Goal: Check status: Check status

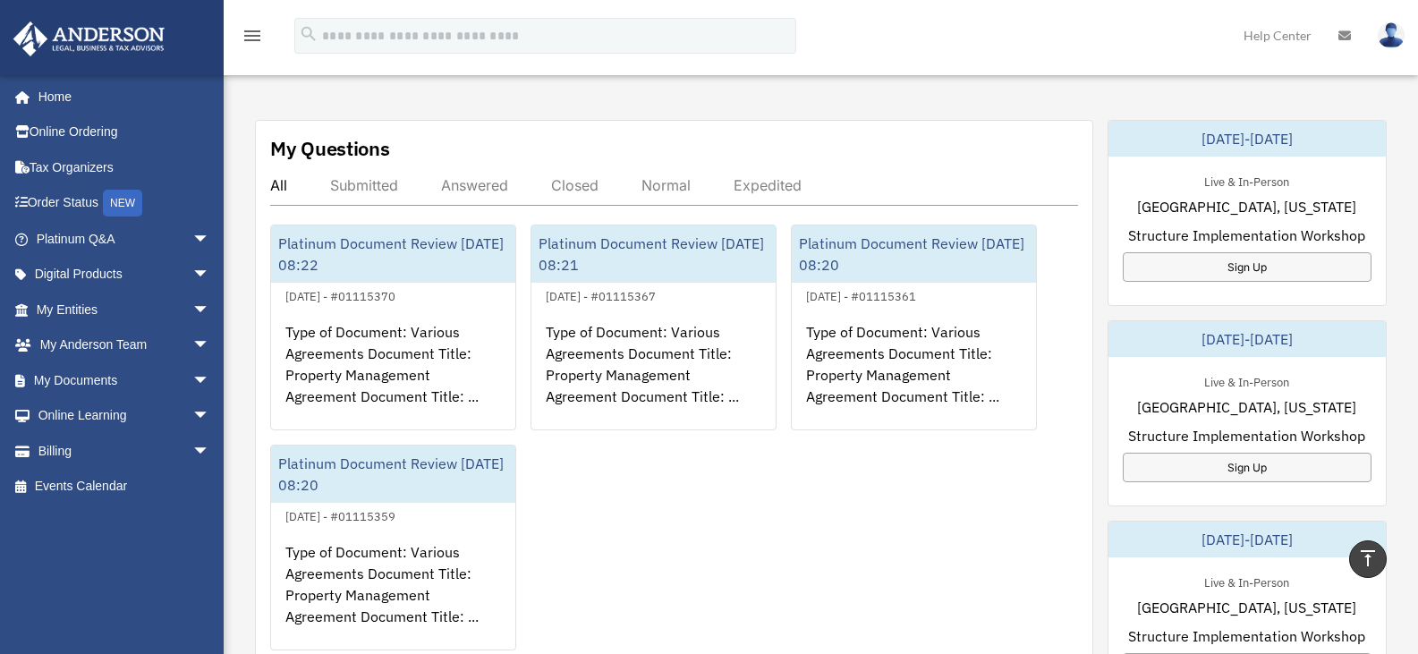
scroll to position [594, 0]
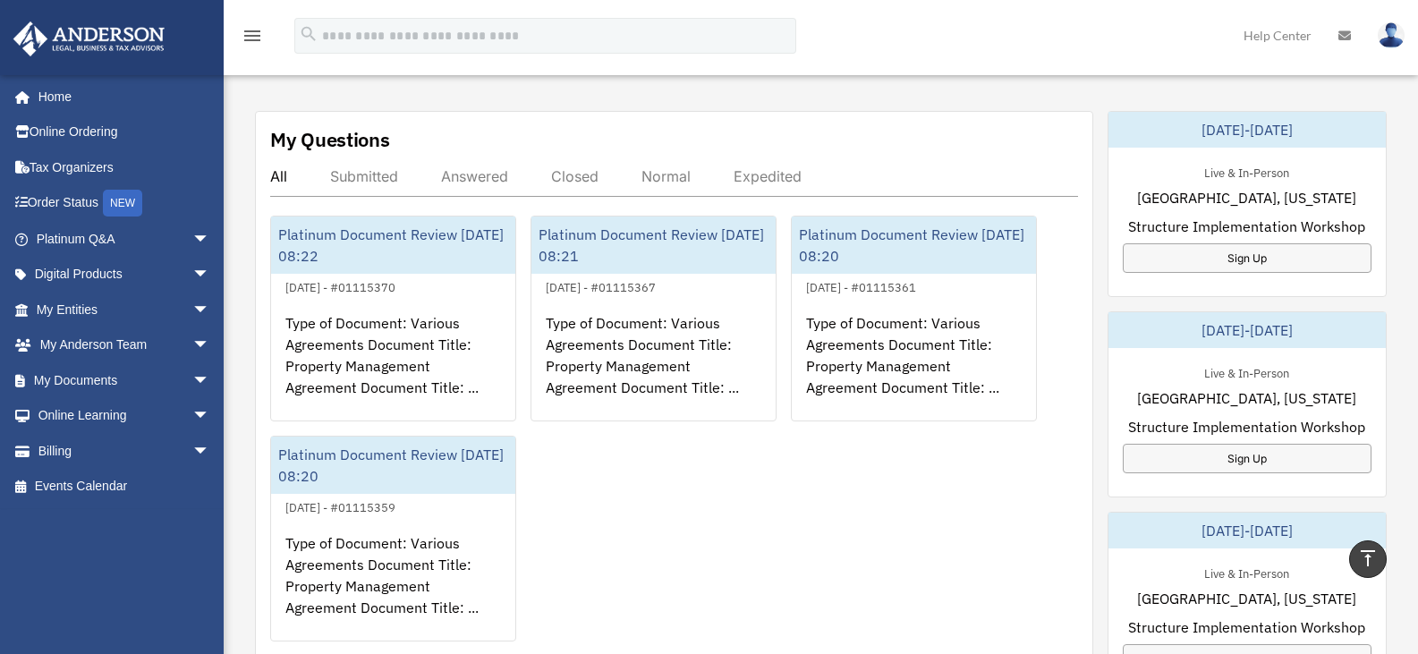
click at [466, 173] on div "Answered" at bounding box center [474, 176] width 67 height 18
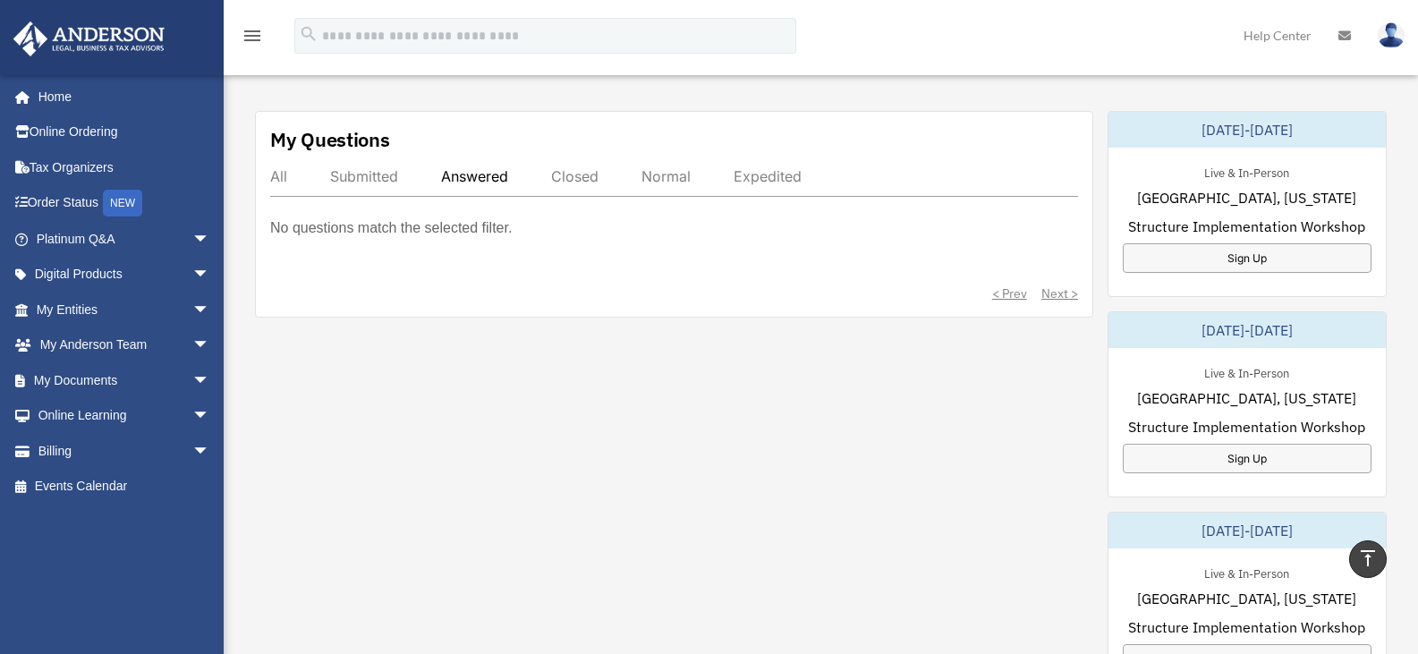
click at [575, 174] on div "Closed" at bounding box center [574, 176] width 47 height 18
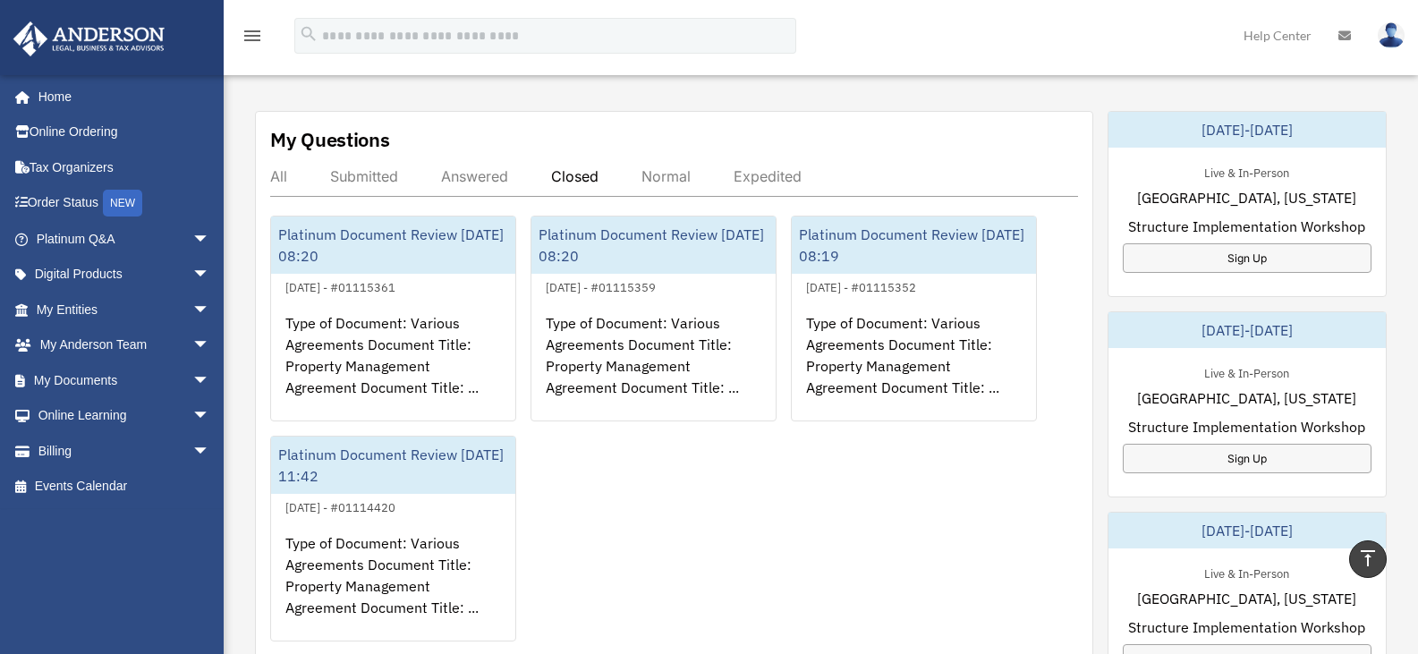
click at [357, 173] on div "Submitted" at bounding box center [364, 176] width 68 height 18
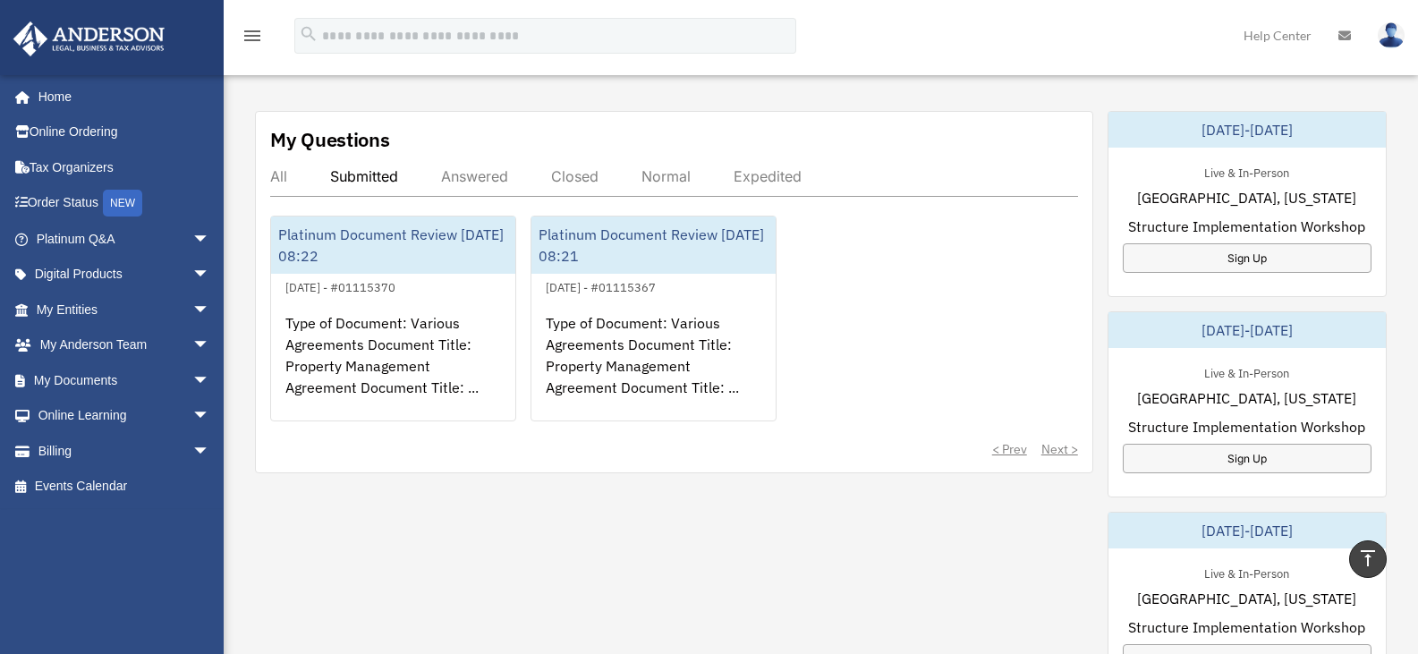
click at [275, 179] on div "All" at bounding box center [278, 176] width 17 height 18
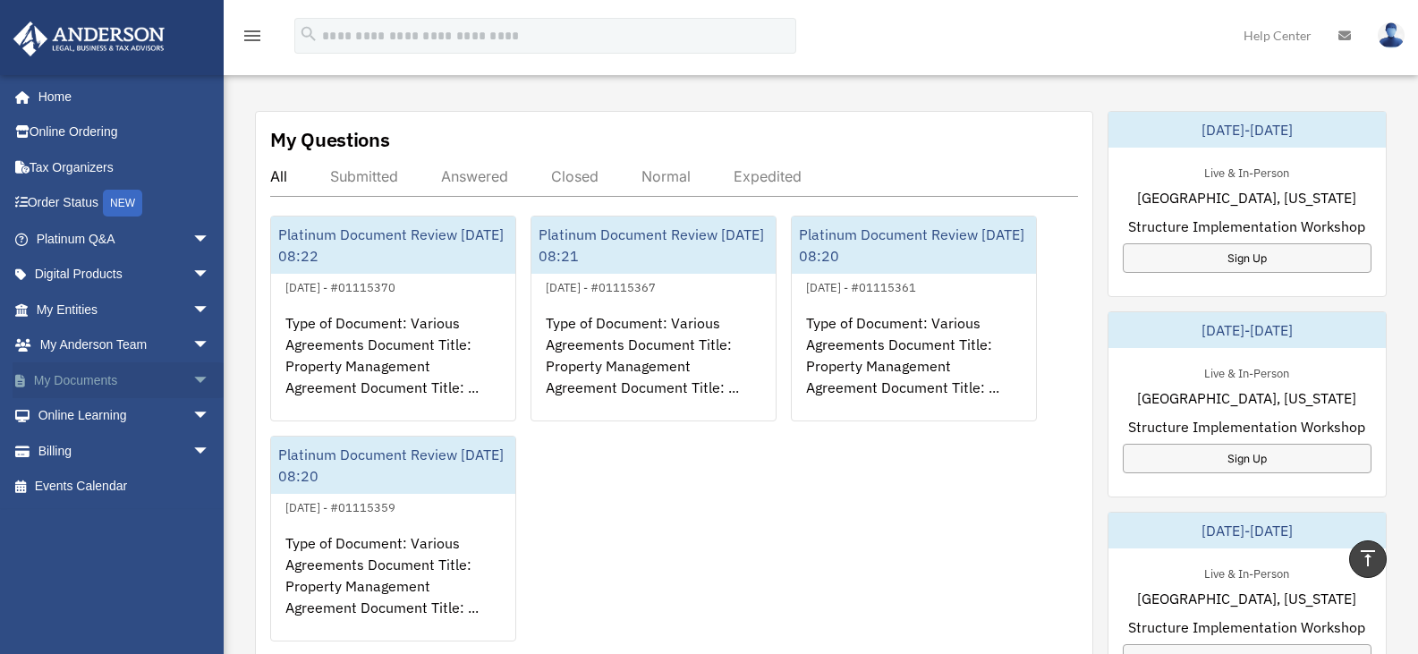
click at [192, 380] on span "arrow_drop_down" at bounding box center [210, 380] width 36 height 37
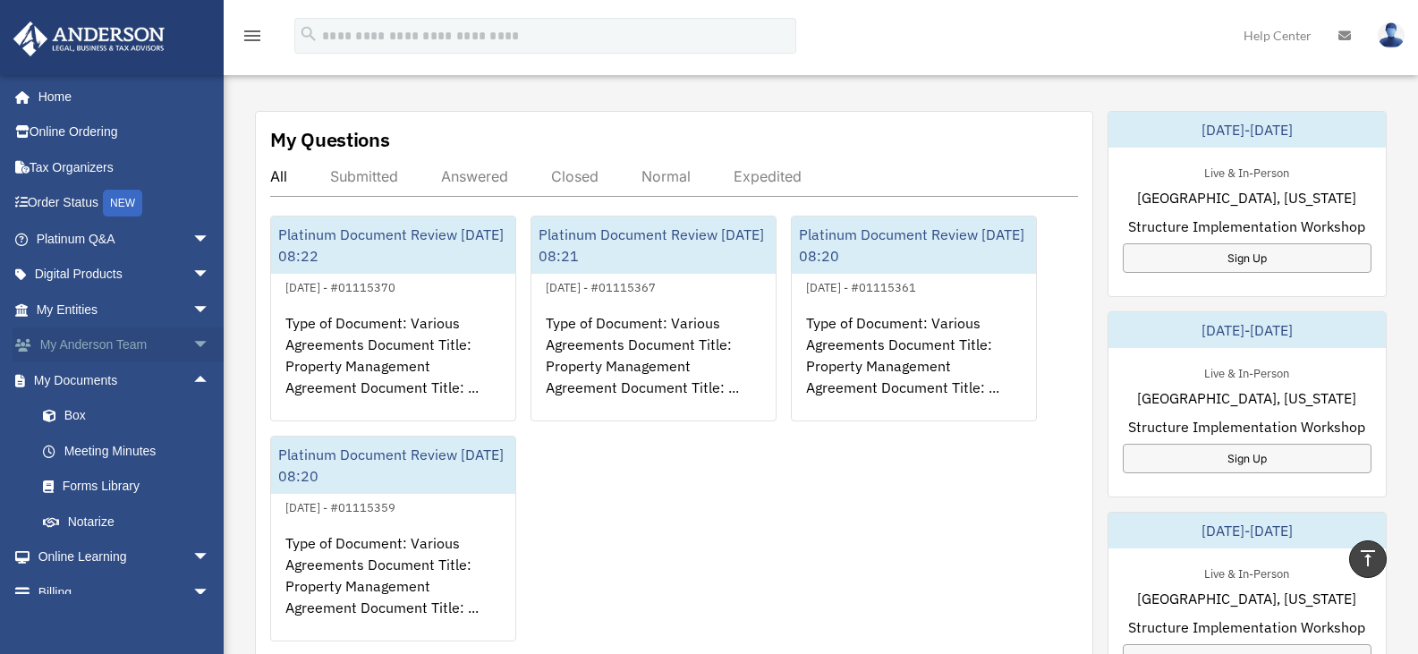
click at [192, 344] on span "arrow_drop_down" at bounding box center [210, 345] width 36 height 37
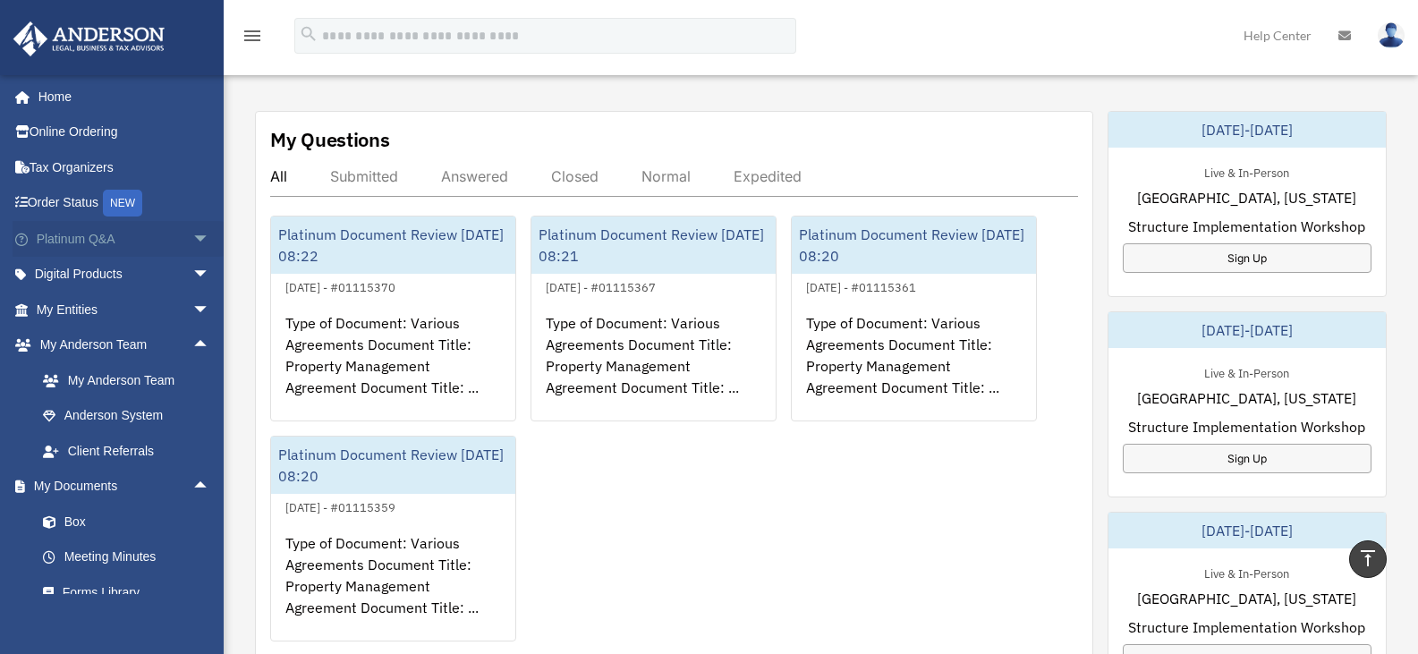
click at [192, 240] on span "arrow_drop_down" at bounding box center [210, 239] width 36 height 37
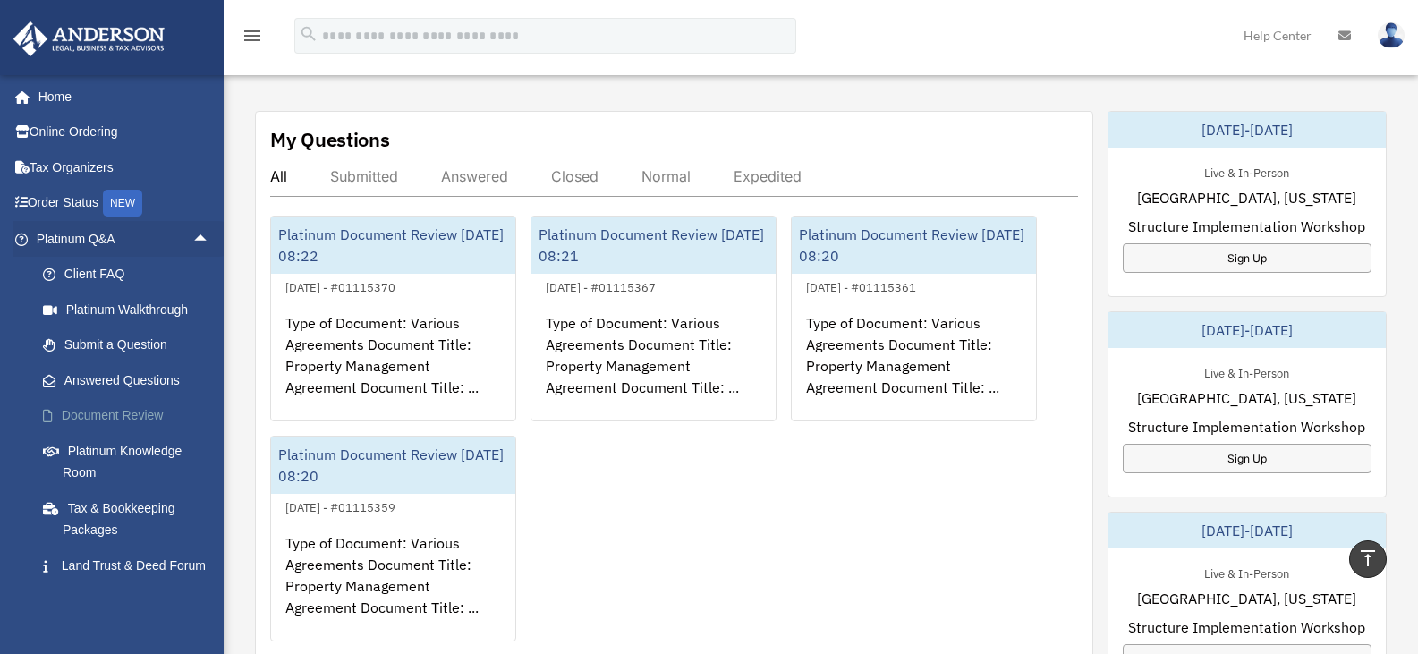
click at [137, 412] on link "Document Review" at bounding box center [131, 416] width 212 height 36
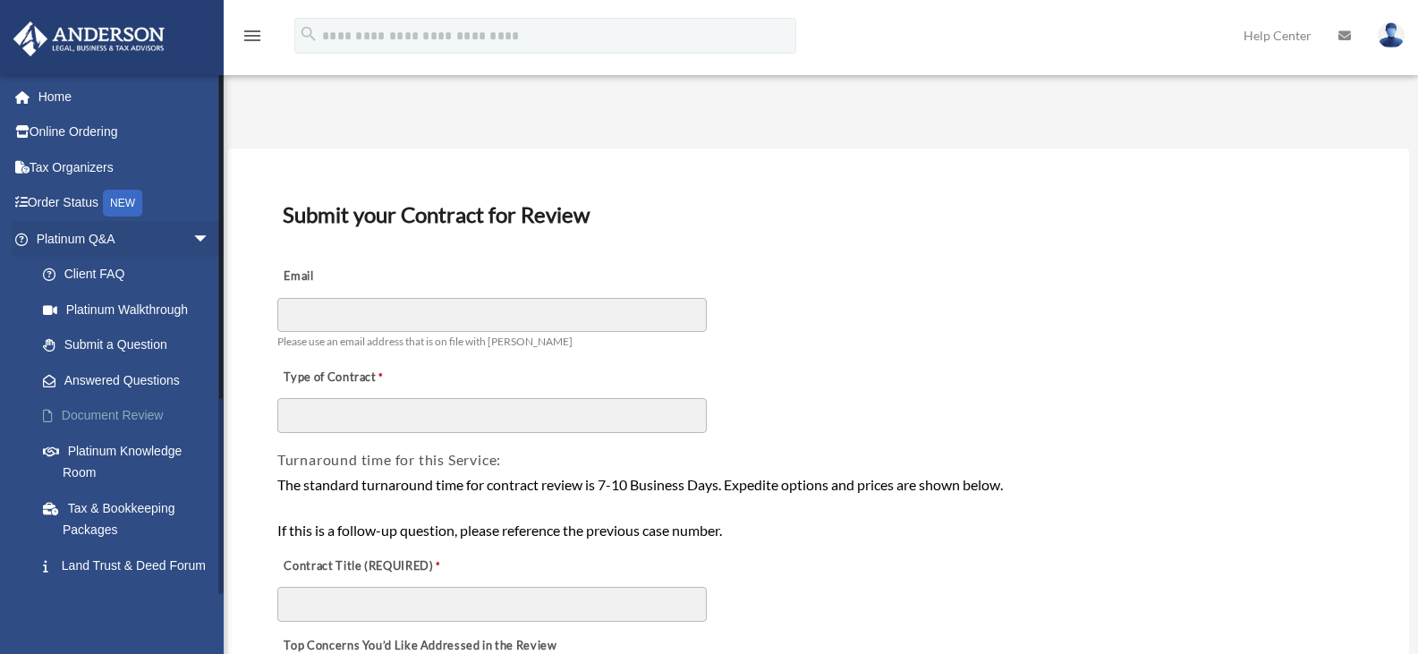
click at [115, 407] on link "Document Review" at bounding box center [131, 416] width 212 height 36
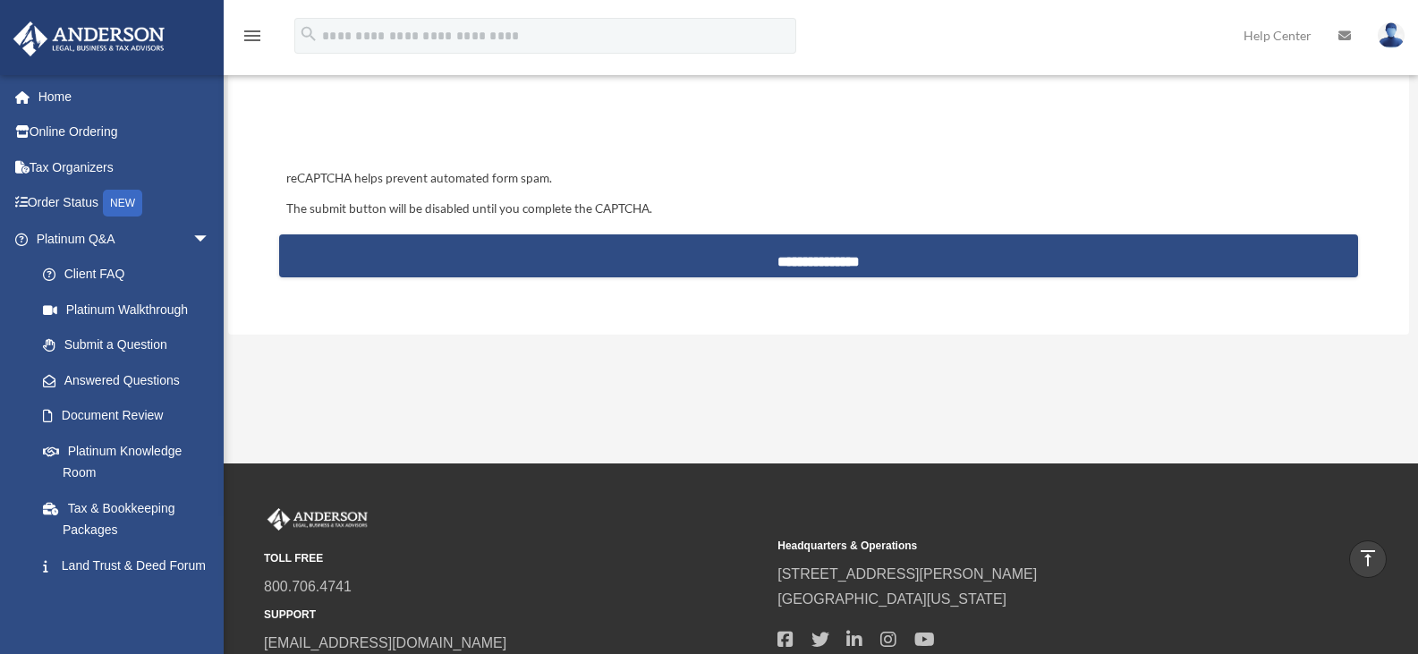
scroll to position [1490, 0]
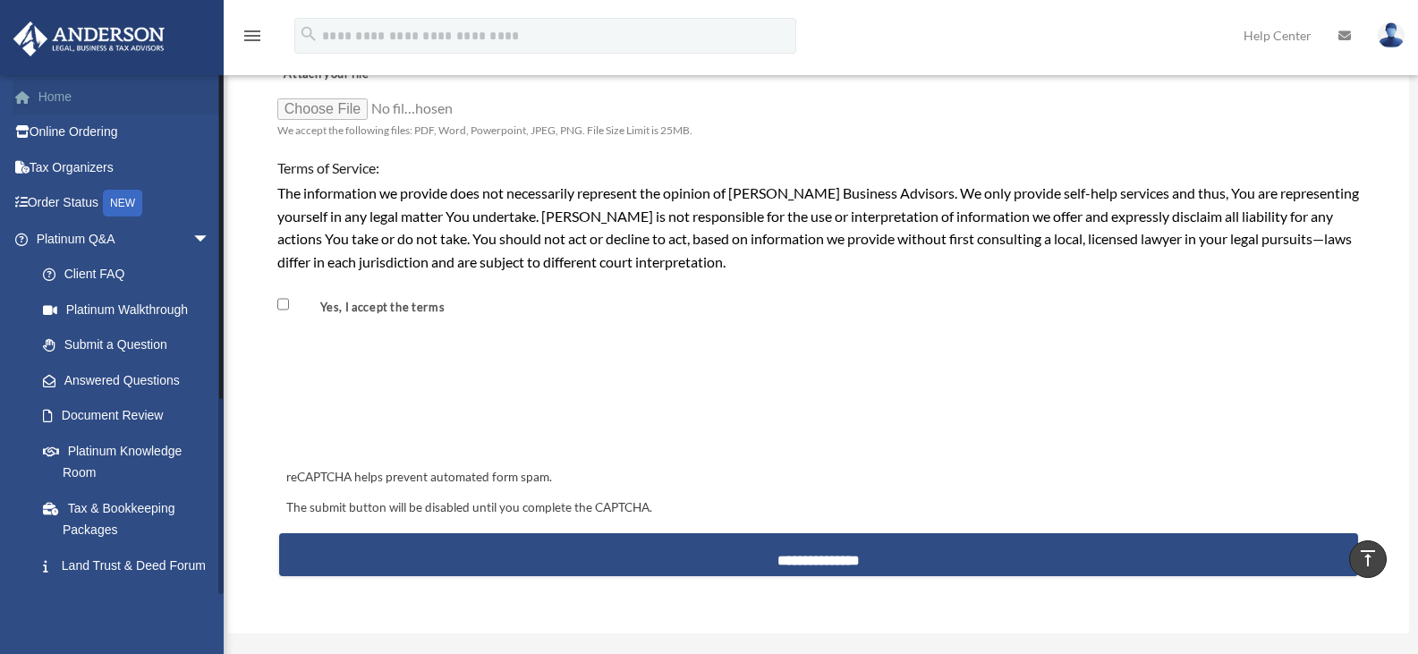
click at [40, 94] on link "Home" at bounding box center [125, 97] width 225 height 36
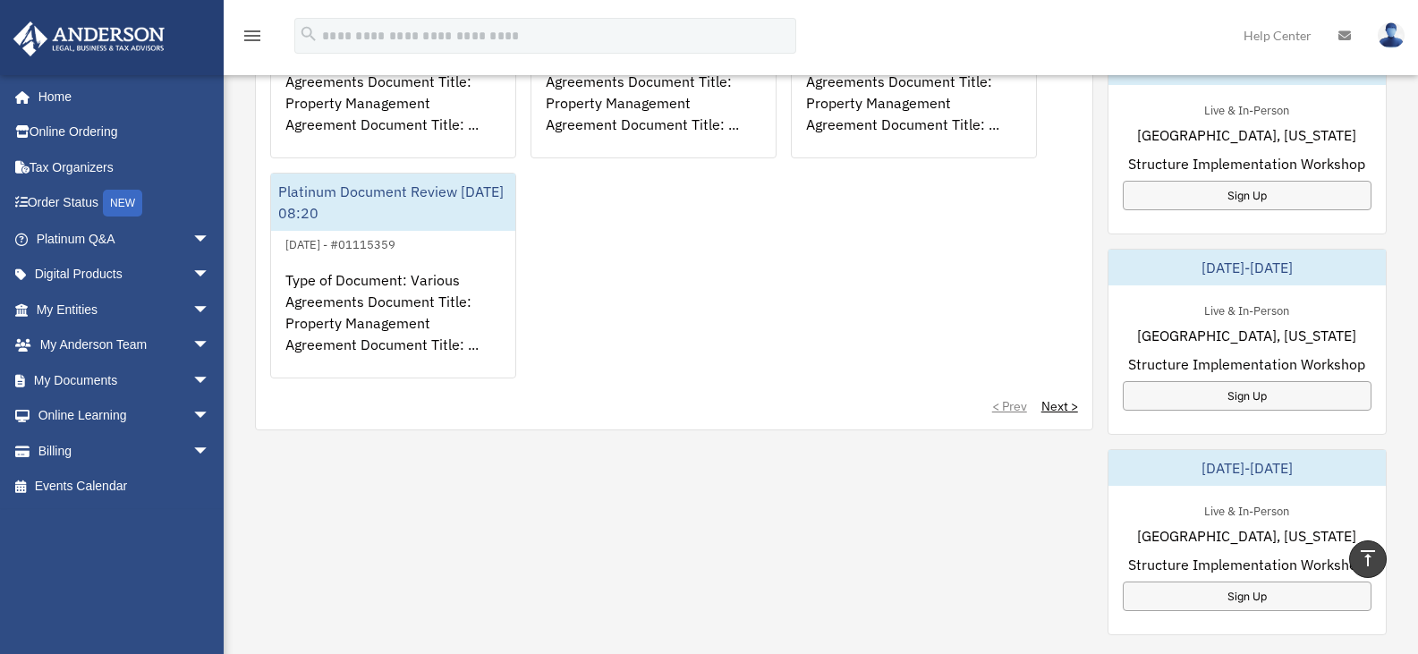
scroll to position [861, 0]
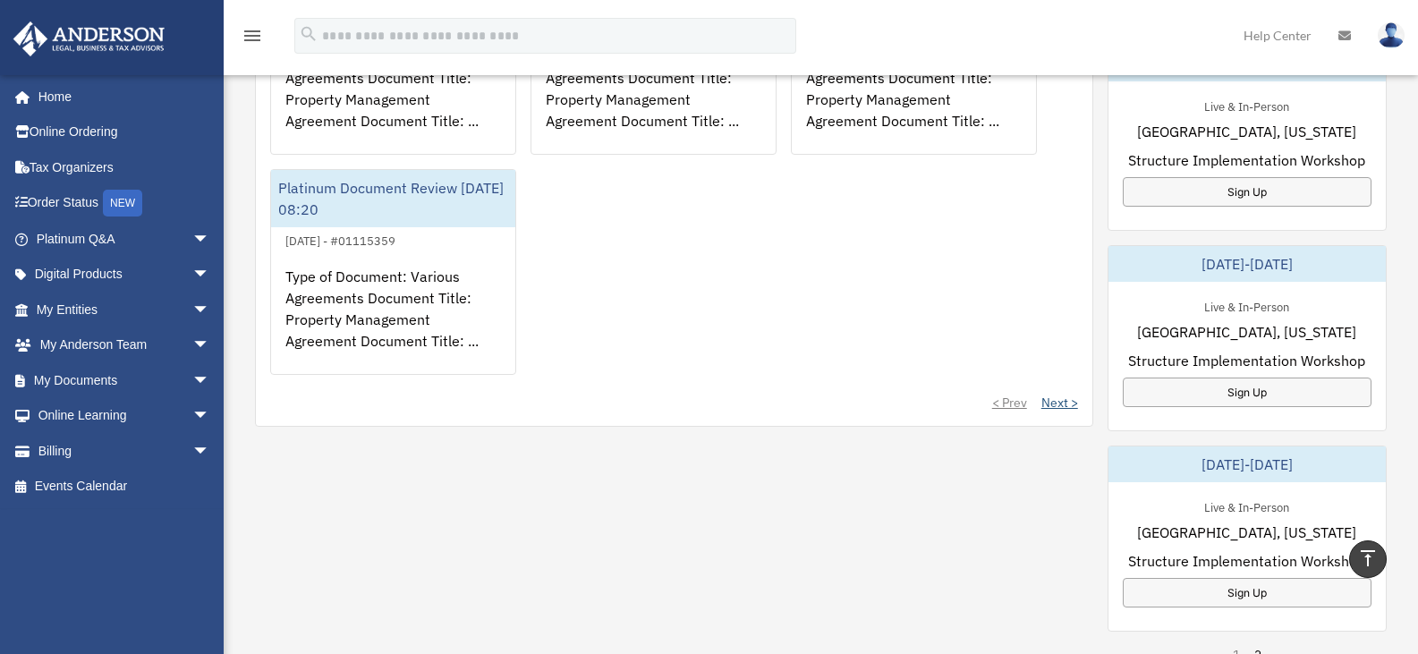
click at [1058, 405] on link "Next >" at bounding box center [1059, 403] width 37 height 18
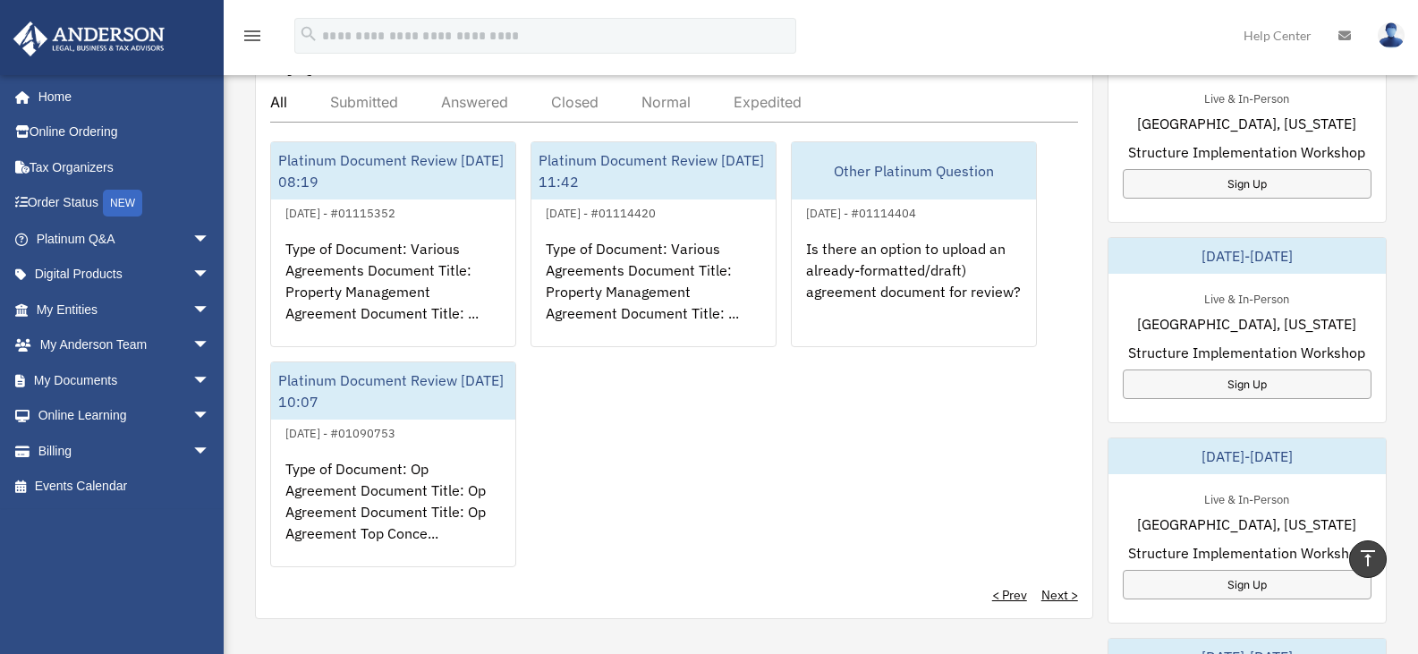
scroll to position [662, 0]
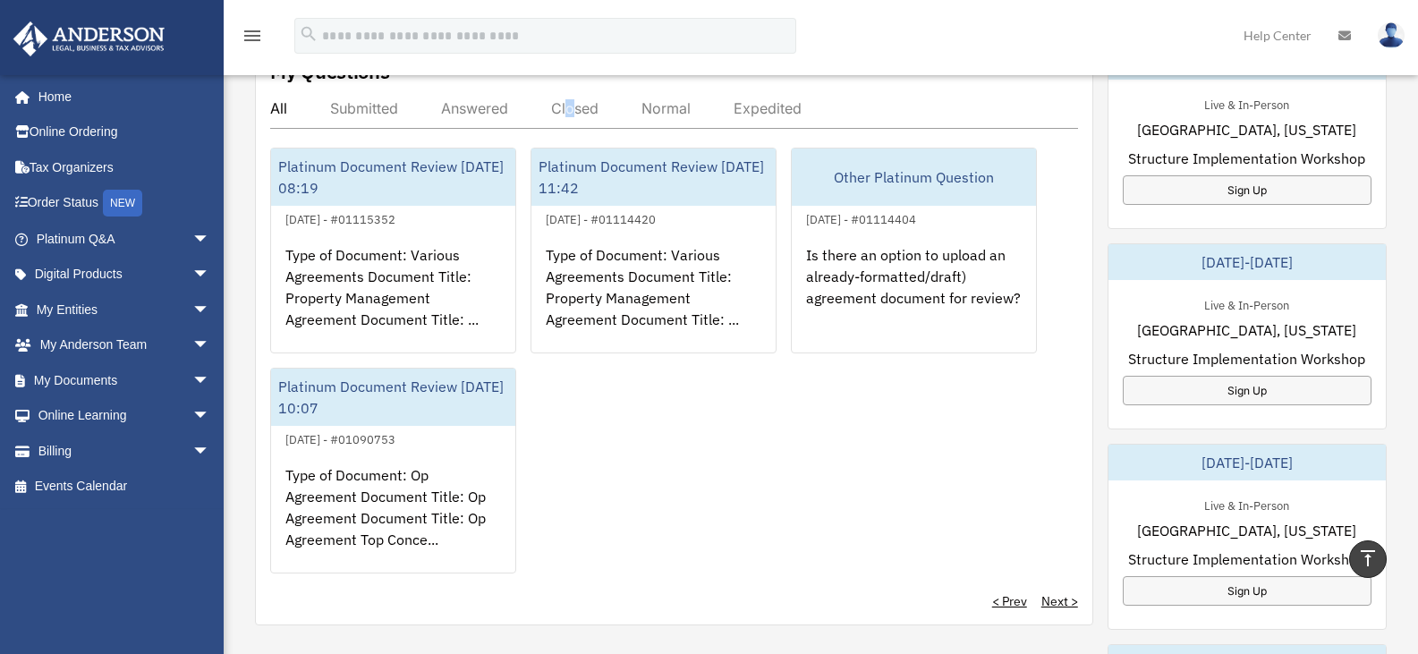
click at [570, 107] on div "Closed" at bounding box center [574, 108] width 47 height 18
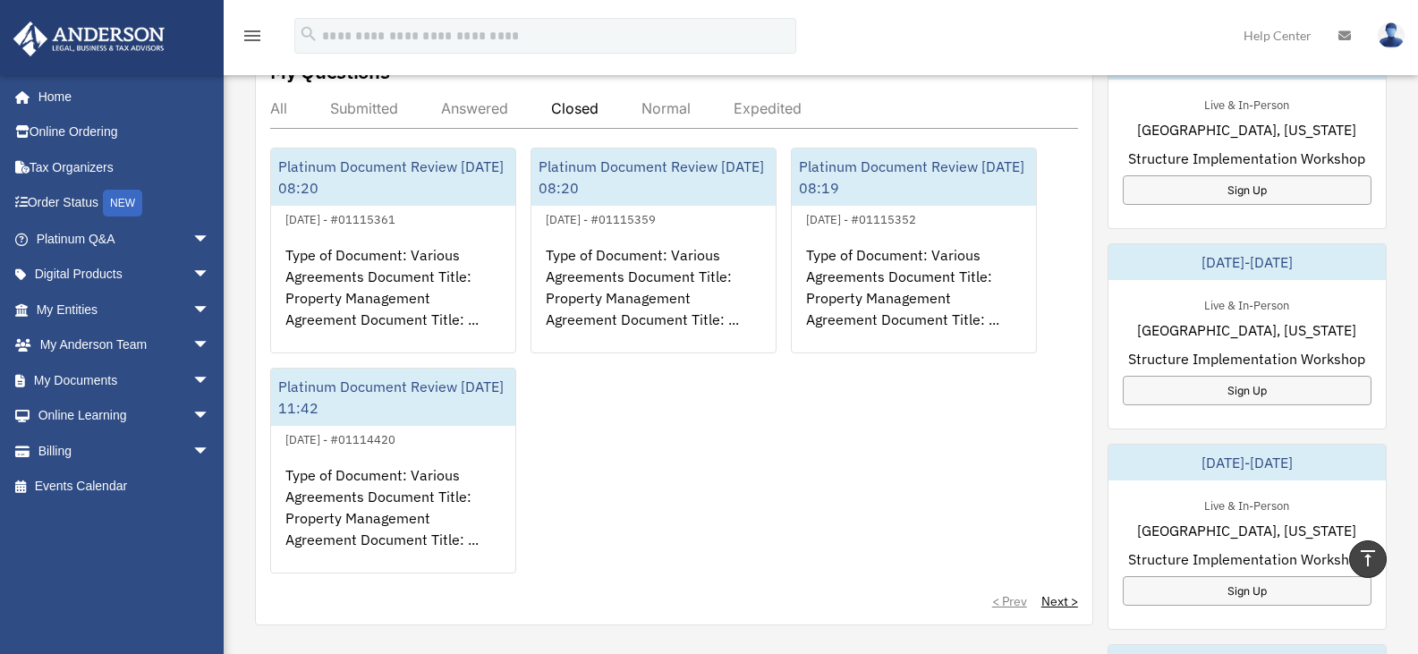
click at [280, 107] on div "All" at bounding box center [278, 108] width 17 height 18
click at [282, 110] on div "All" at bounding box center [278, 108] width 17 height 18
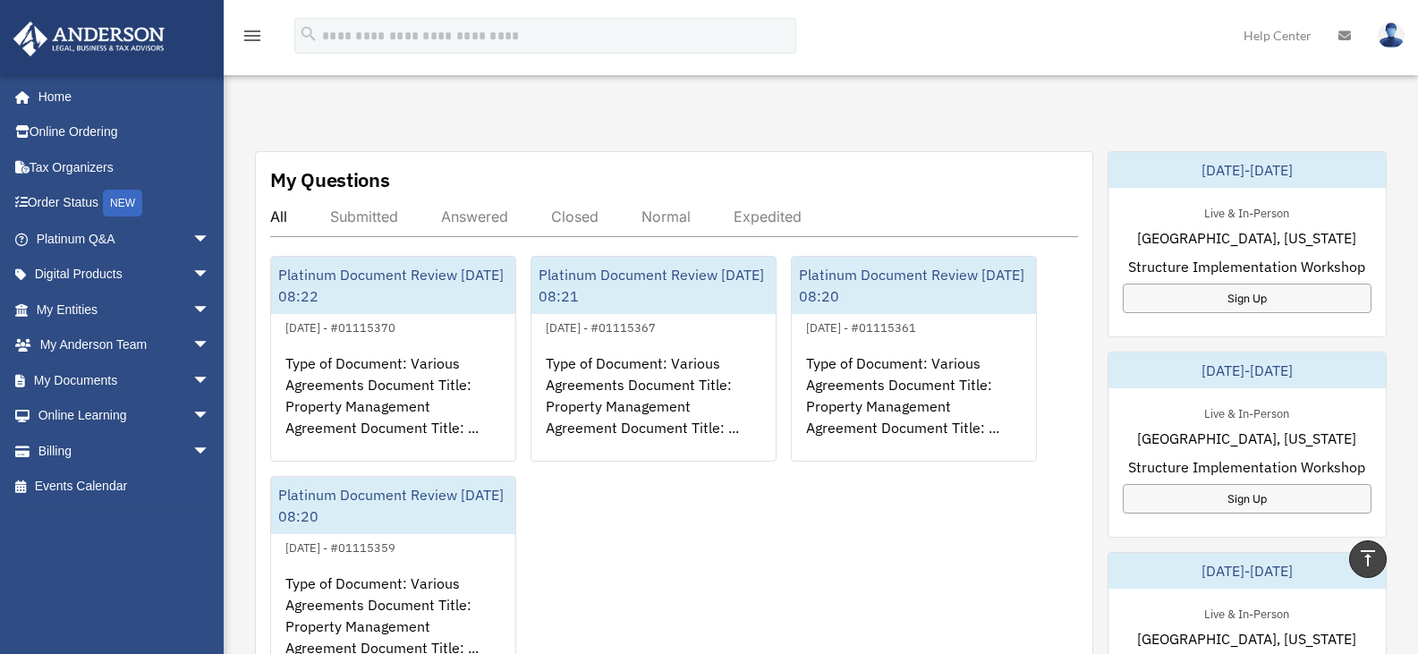
scroll to position [551, 0]
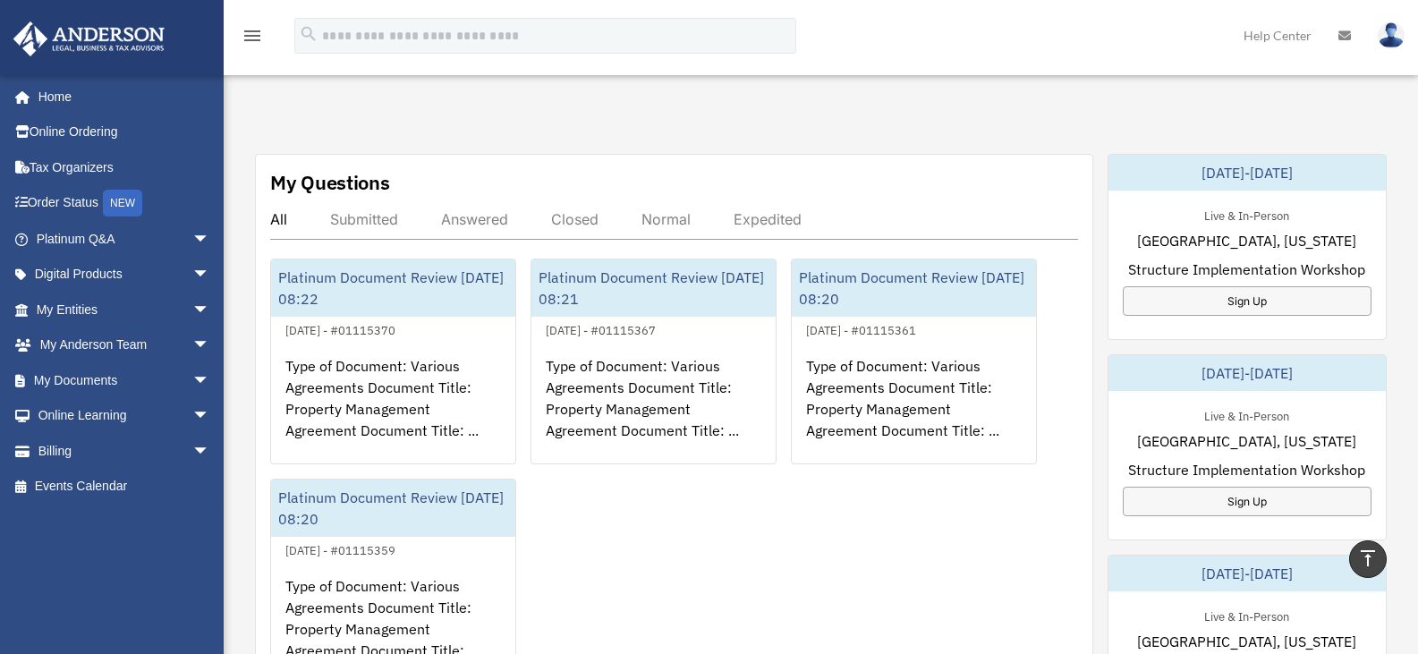
click at [359, 223] on div "Submitted" at bounding box center [364, 219] width 68 height 18
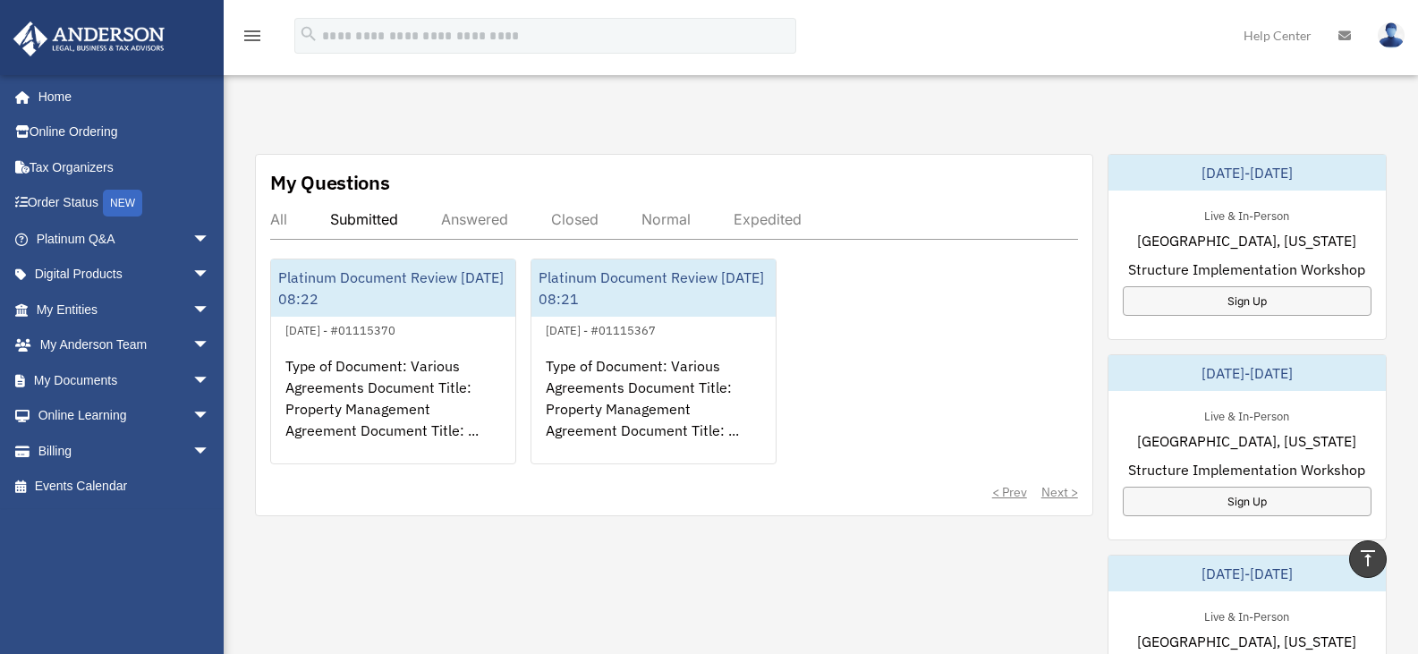
click at [470, 223] on div "Answered" at bounding box center [474, 219] width 67 height 18
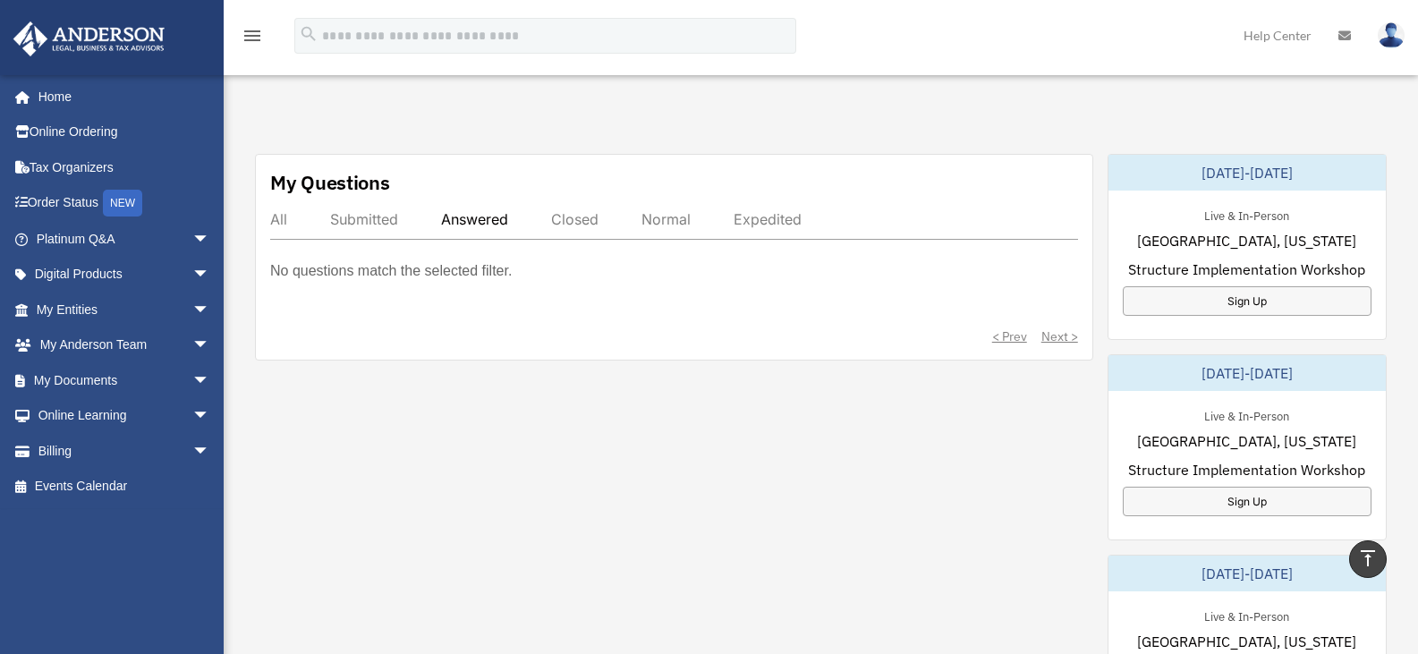
click at [571, 215] on div "Closed" at bounding box center [574, 219] width 47 height 18
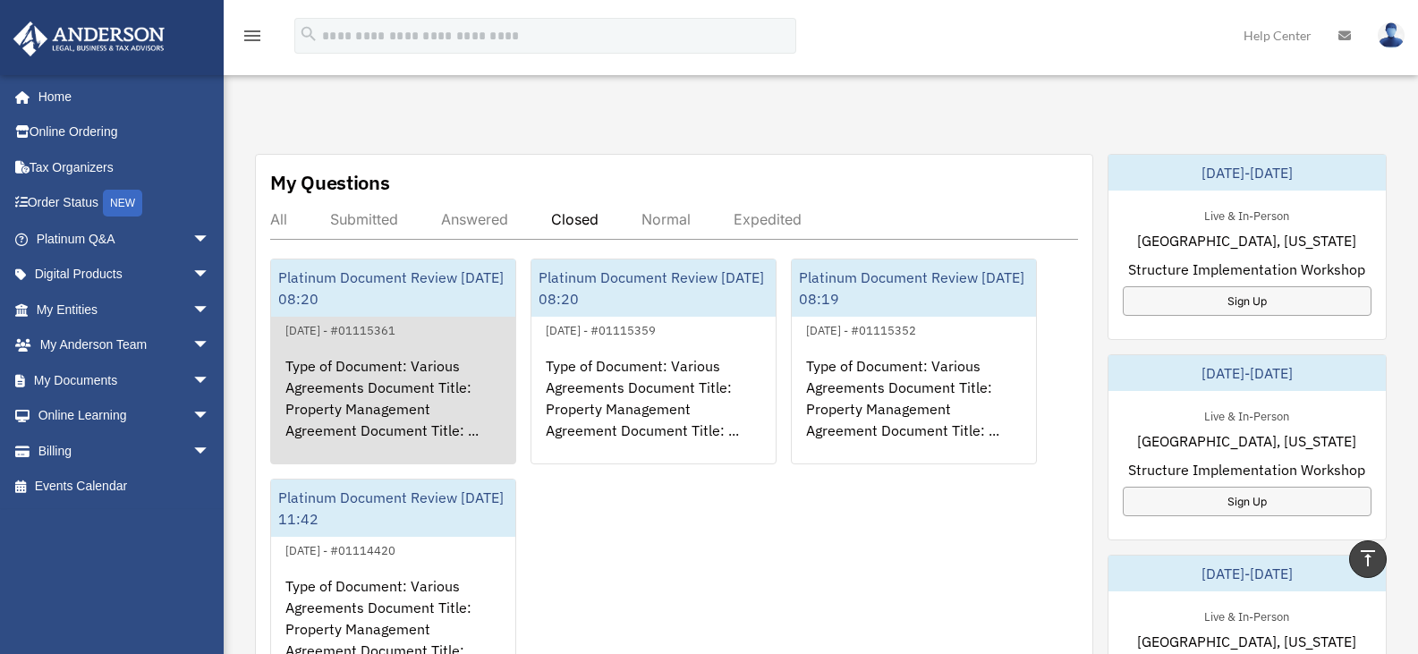
click at [414, 396] on div "Type of Document: Various Agreements Document Title: Property Management Agreem…" at bounding box center [393, 411] width 244 height 140
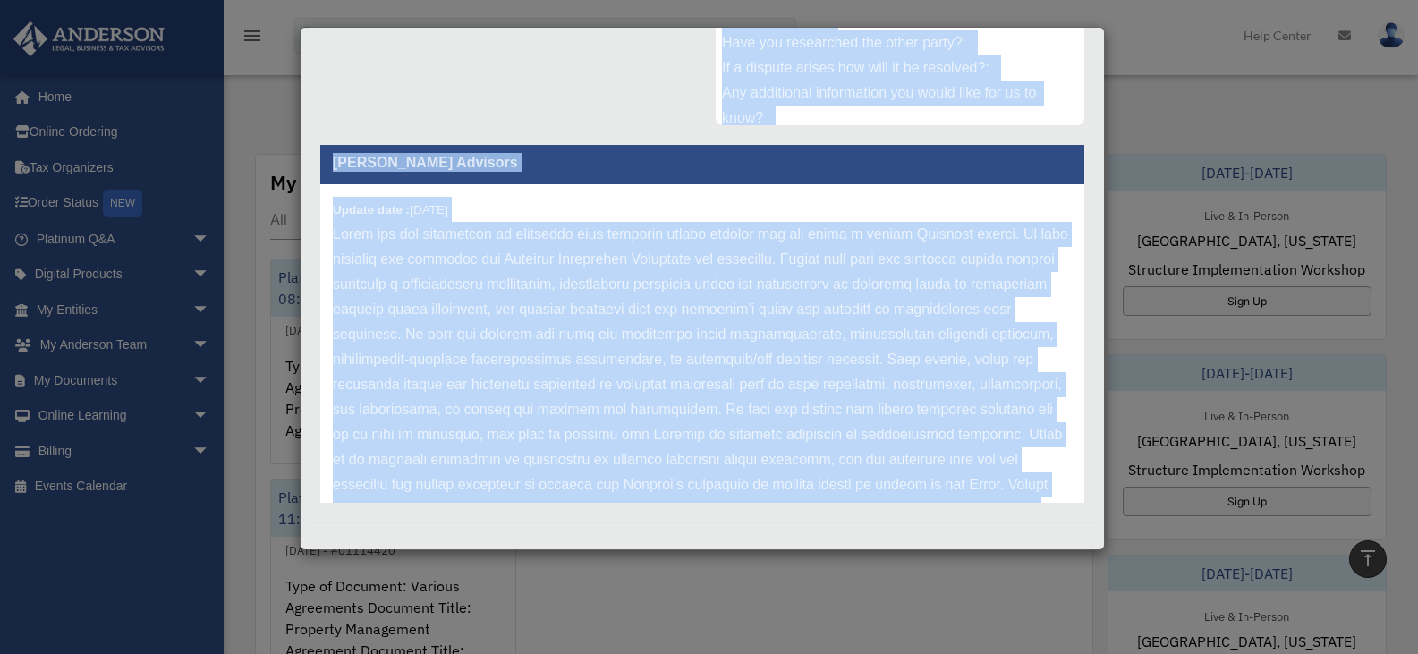
scroll to position [0, 0]
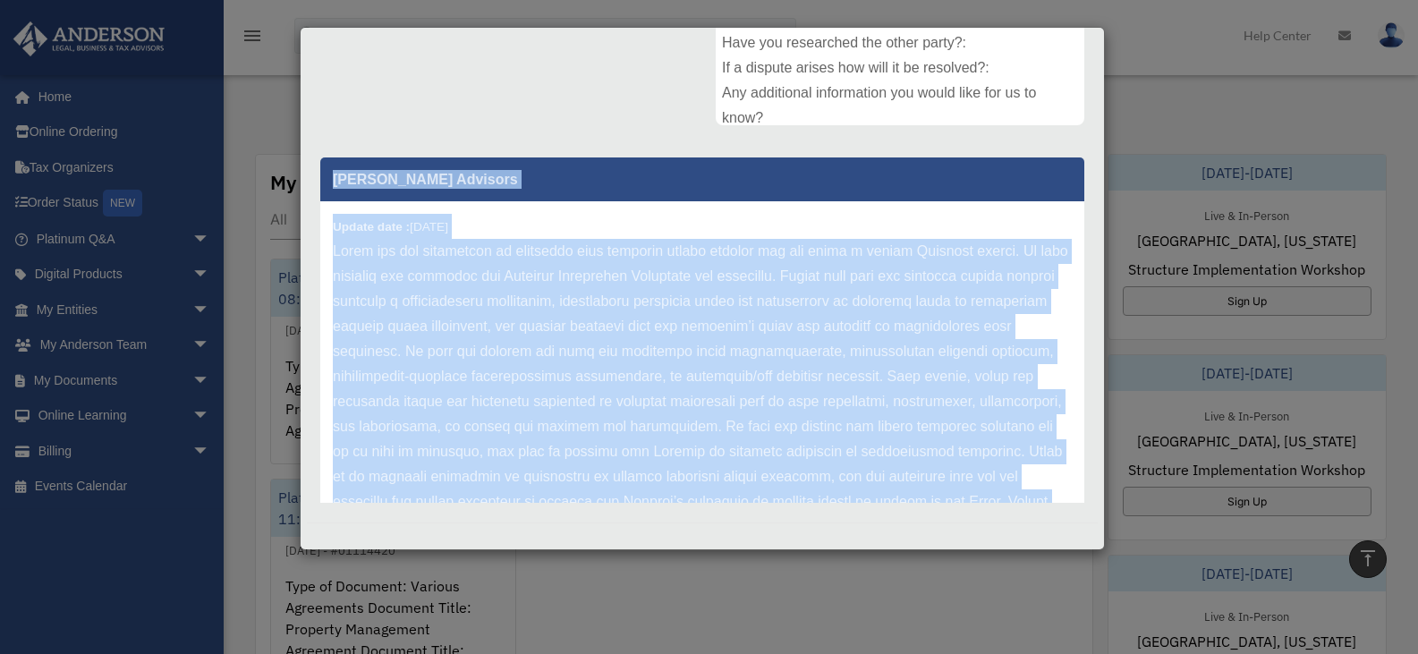
drag, startPoint x: 808, startPoint y: 459, endPoint x: 322, endPoint y: 184, distance: 558.0
click at [322, 184] on div "Anderson Advisors Update date : 09-23-2025" at bounding box center [702, 429] width 764 height 545
copy div "Anderson Advisors Update date : 09-23-2025 Thank you for contacting us regardin…"
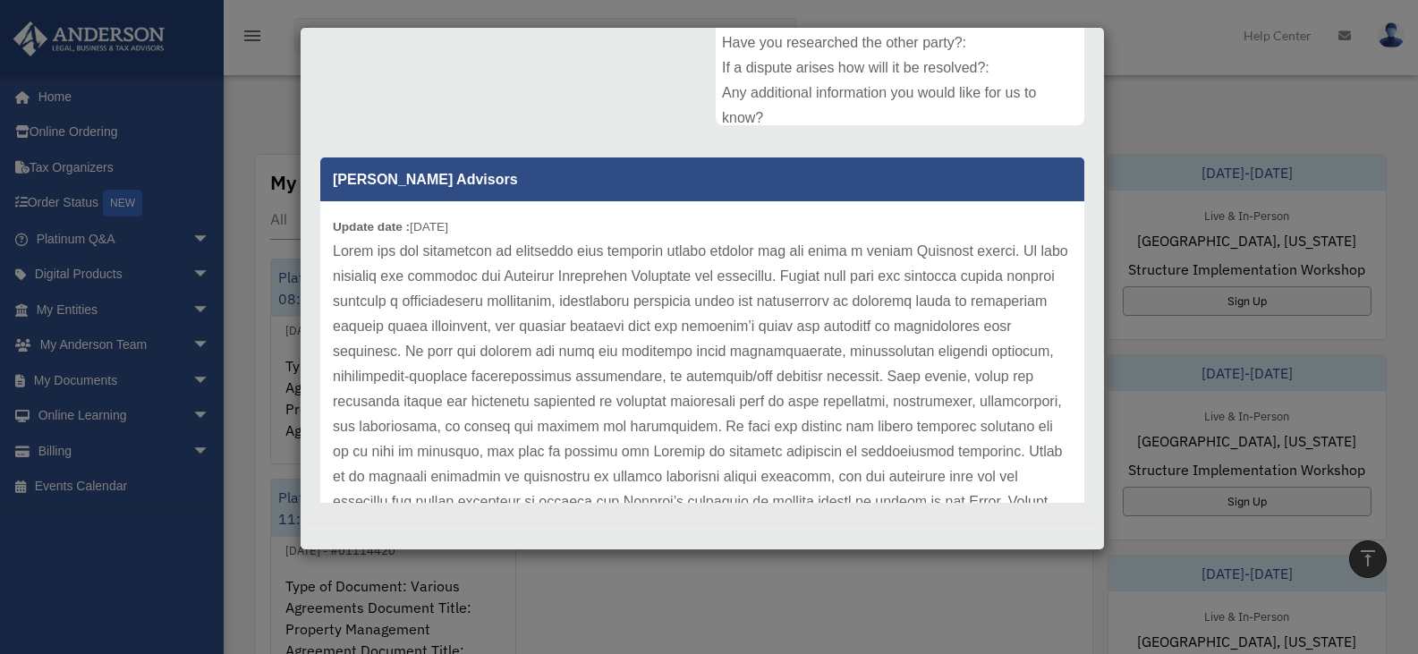
click at [1250, 106] on div "Case Detail × Platinum Document Review 09/18/2025 08:20 Case Number 01115361 Cr…" at bounding box center [709, 327] width 1418 height 654
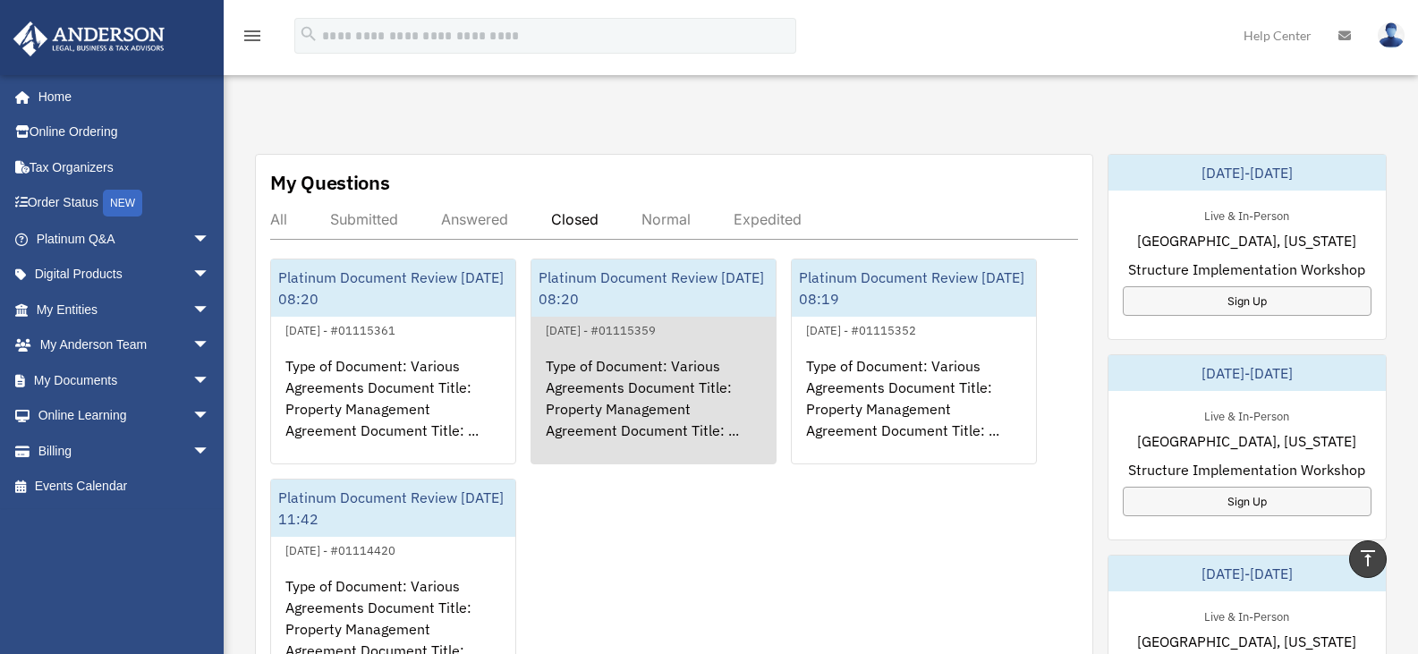
click at [647, 378] on div "Type of Document: Various Agreements Document Title: Property Management Agreem…" at bounding box center [653, 411] width 244 height 140
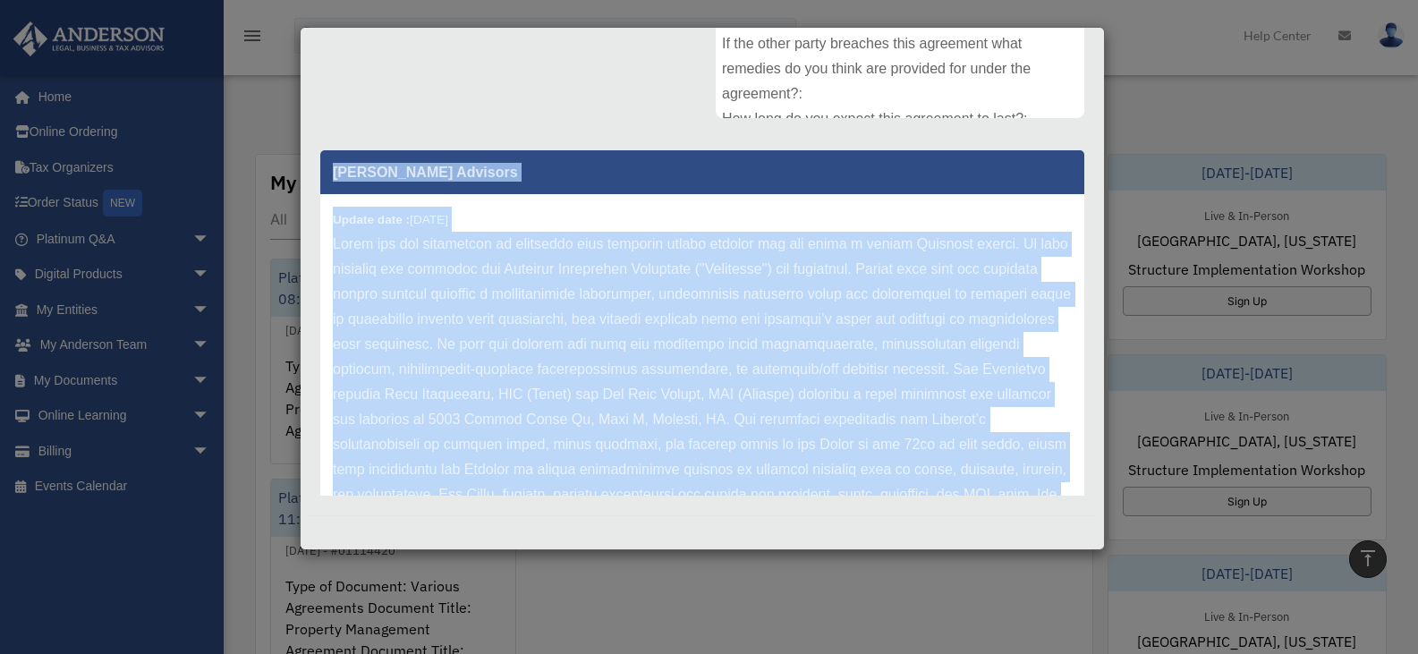
drag, startPoint x: 447, startPoint y: 452, endPoint x: 315, endPoint y: 192, distance: 291.3
click at [315, 192] on div "Anderson Advisors Update date : 09-23-2025" at bounding box center [702, 317] width 791 height 358
copy div "Anderson Advisors Update date : 09-23-2025 Thank you for contacting us regardin…"
click at [314, 192] on div "Anderson Advisors Update date : 09-23-2025" at bounding box center [702, 317] width 791 height 358
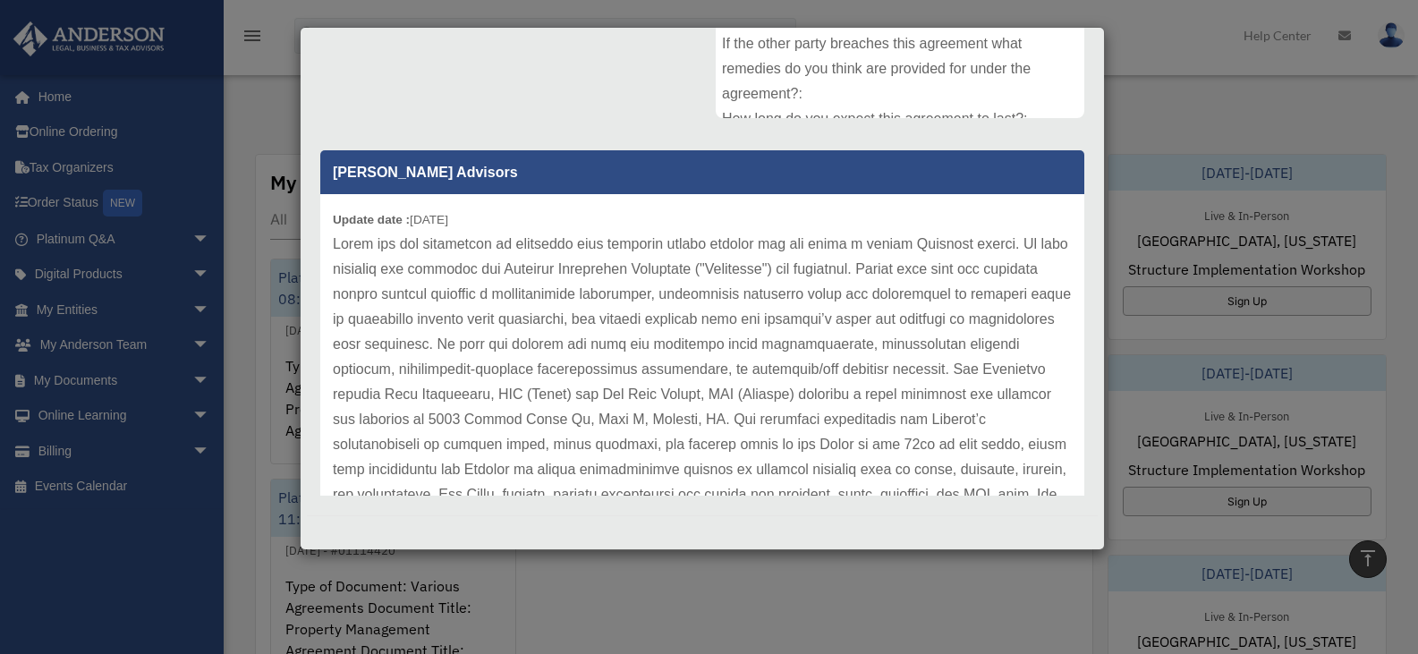
click at [607, 584] on div "Case Detail × Platinum Document Review 09/18/2025 08:20 Case Number 01115359 Cr…" at bounding box center [709, 327] width 1418 height 654
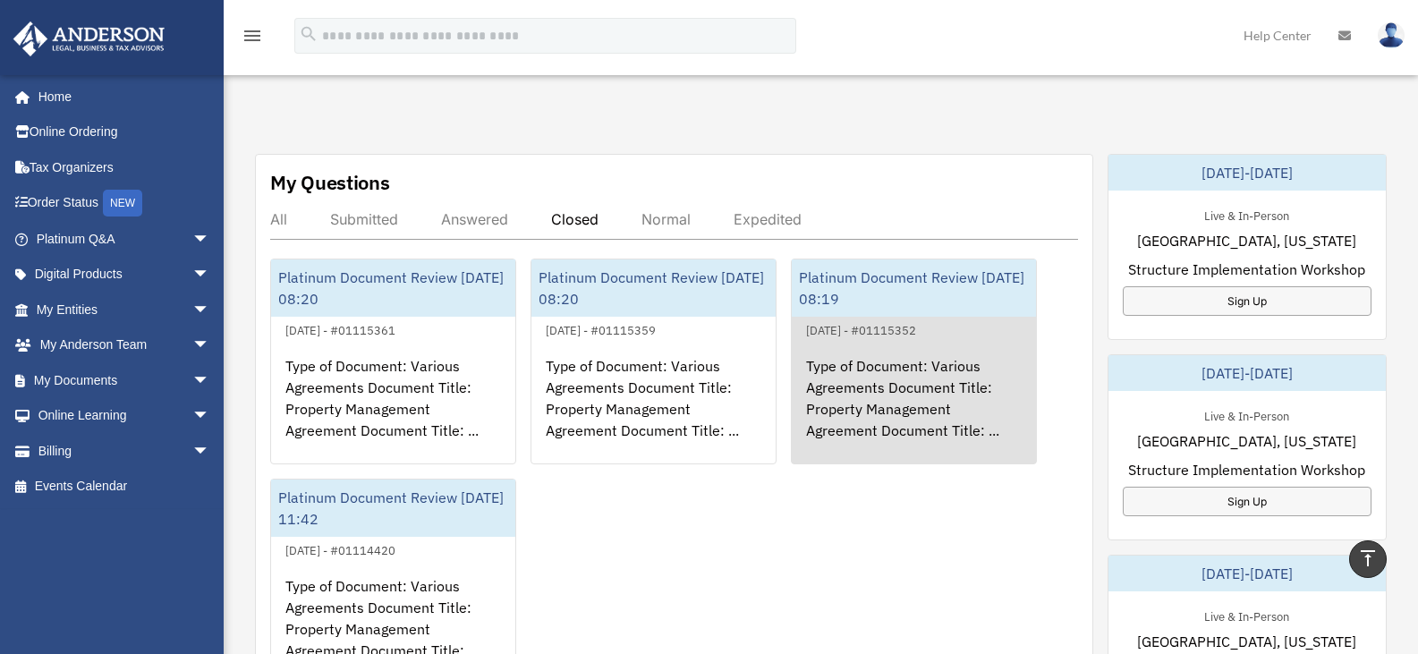
click at [880, 394] on div "Type of Document: Various Agreements Document Title: Property Management Agreem…" at bounding box center [914, 411] width 244 height 140
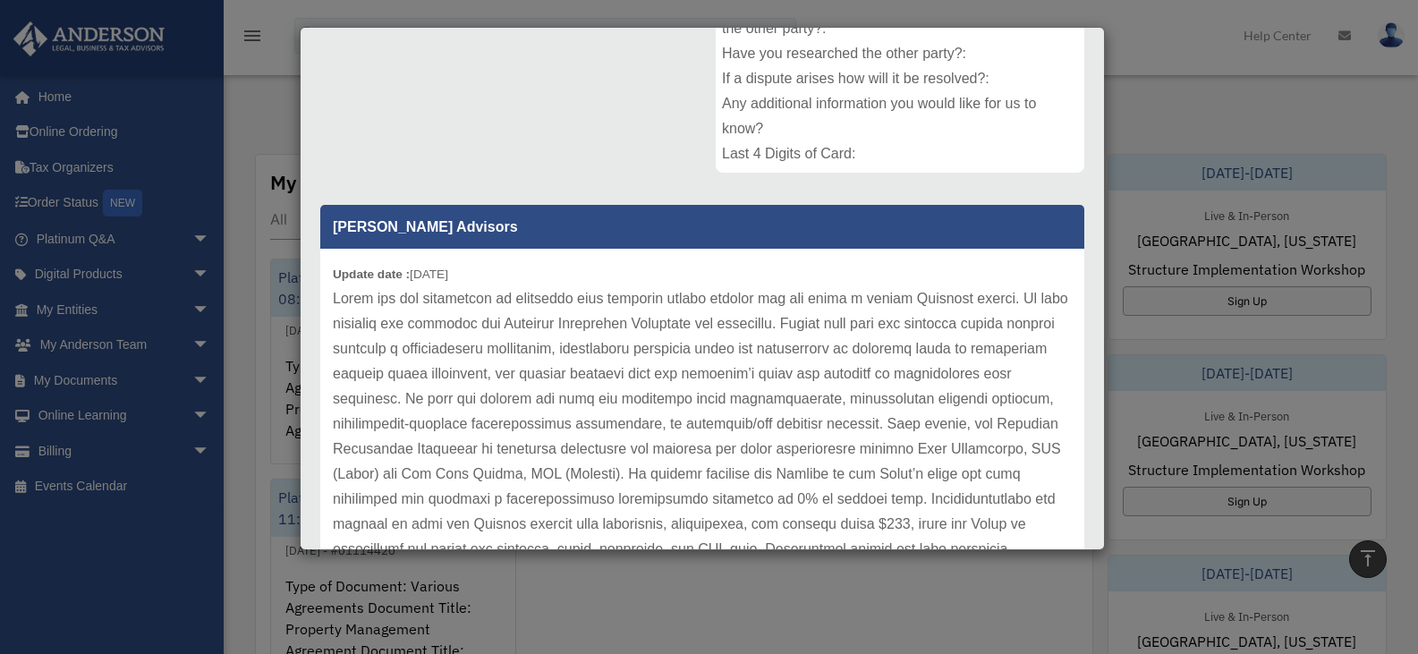
scroll to position [405, 0]
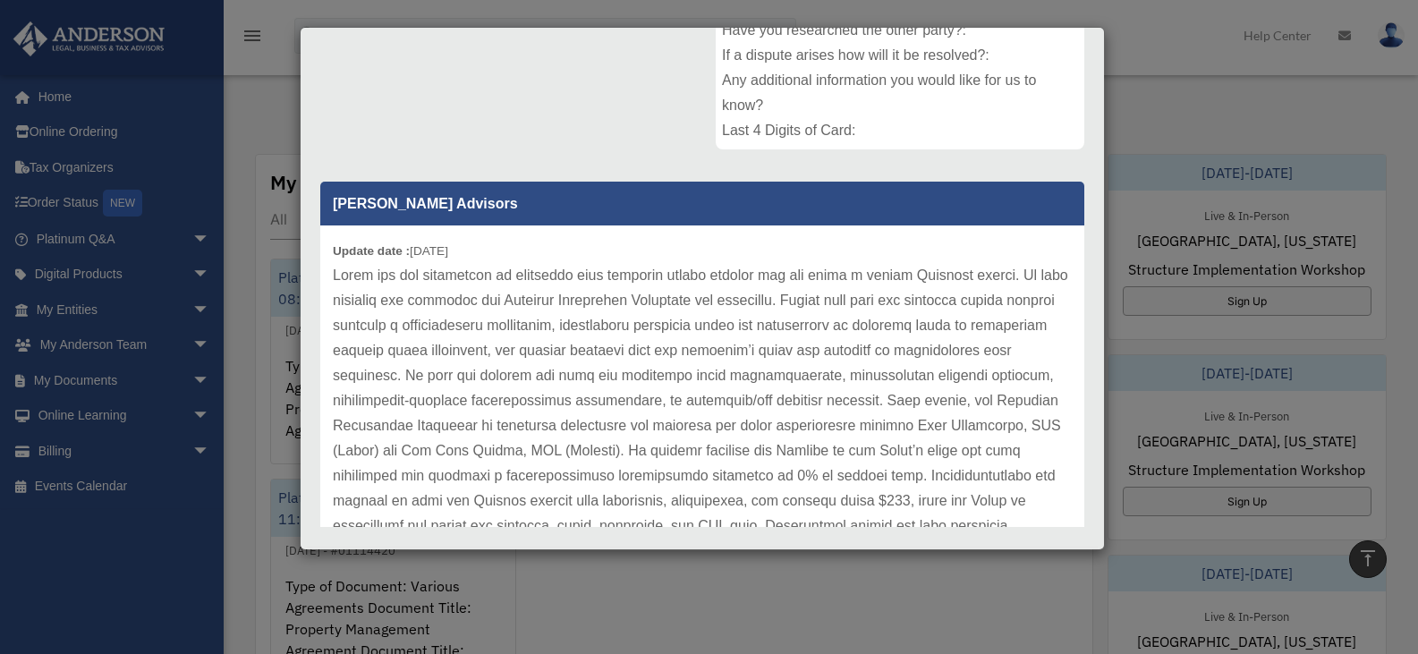
click at [444, 361] on p at bounding box center [702, 588] width 739 height 651
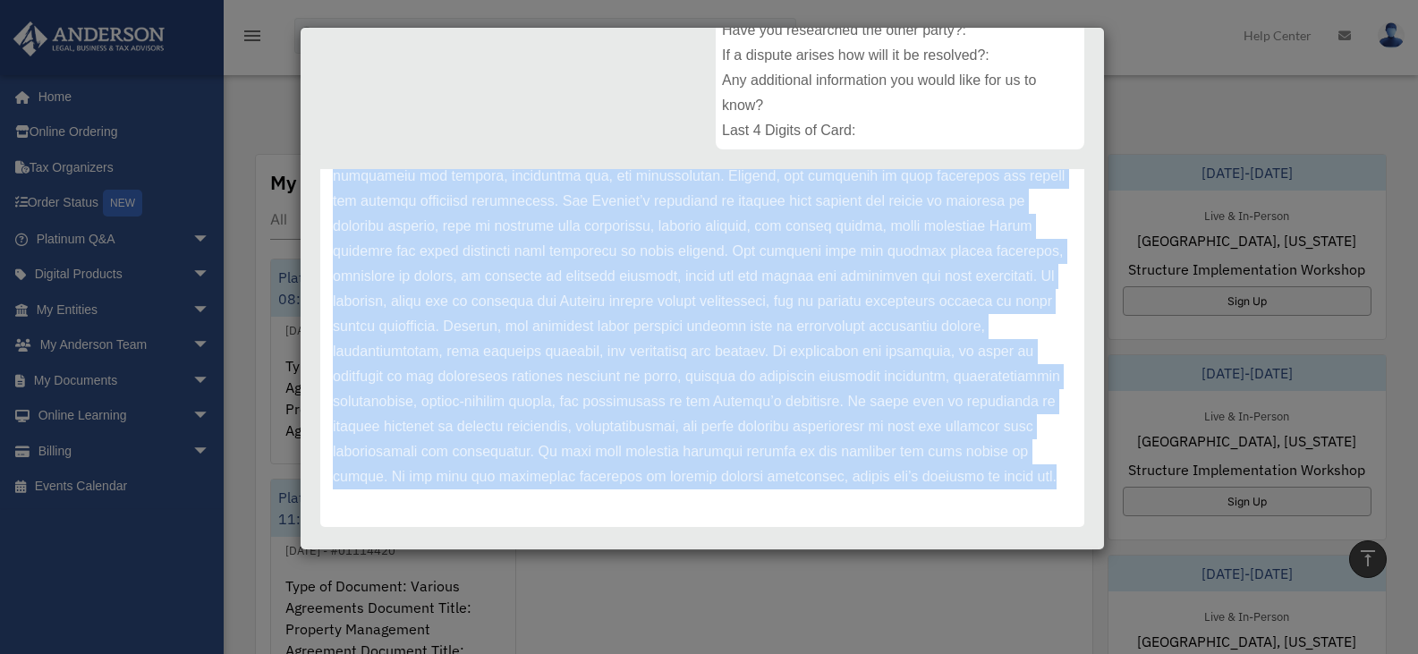
scroll to position [437, 0]
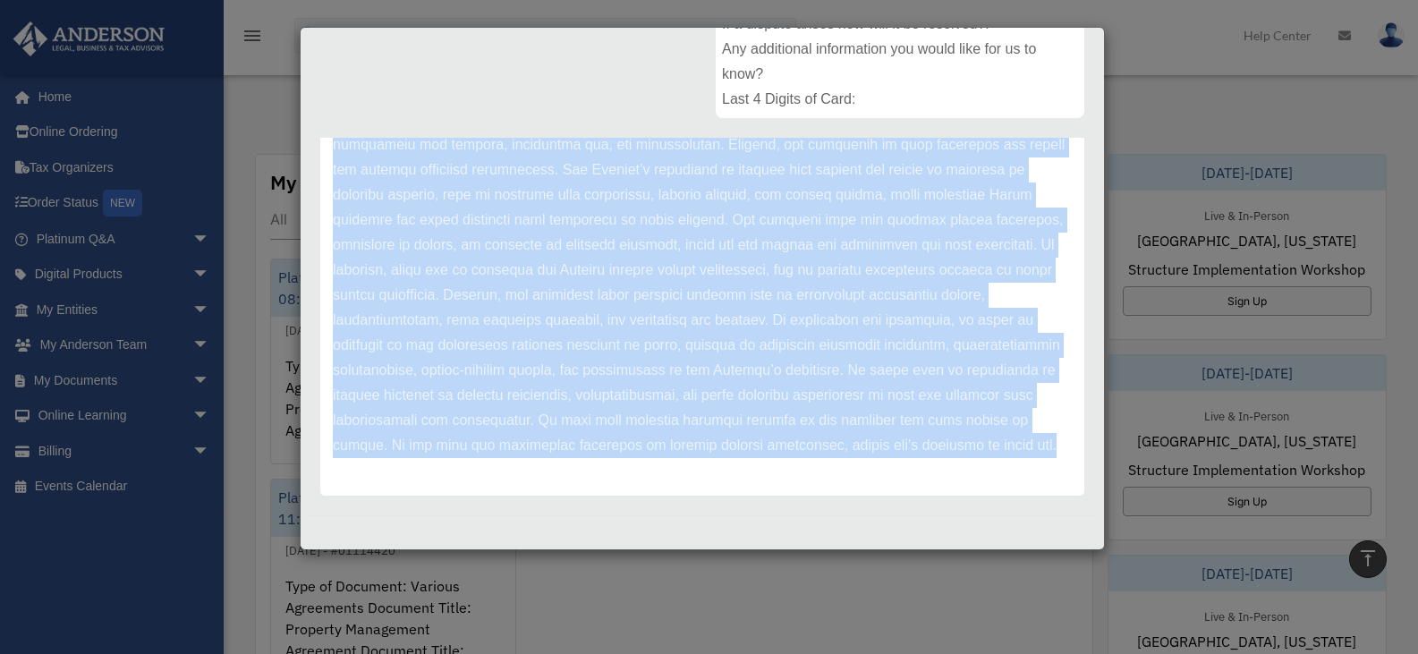
drag, startPoint x: 332, startPoint y: 205, endPoint x: 523, endPoint y: 493, distance: 345.9
click at [523, 493] on div "Anderson Advisors Update date : 09-23-2025" at bounding box center [702, 110] width 764 height 770
copy div "Anderson Advisors Update date : 09-23-2025 Thank you for contacting us regardin…"
click at [921, 547] on div "Case Detail × Platinum Document Review 09/18/2025 08:19 Case Number 01115352 Cr…" at bounding box center [702, 288] width 805 height 523
click at [936, 514] on div "Platinum Document Review 09/18/2025 08:19 Case Number 01115352 Created Date Sep…" at bounding box center [702, 82] width 791 height 865
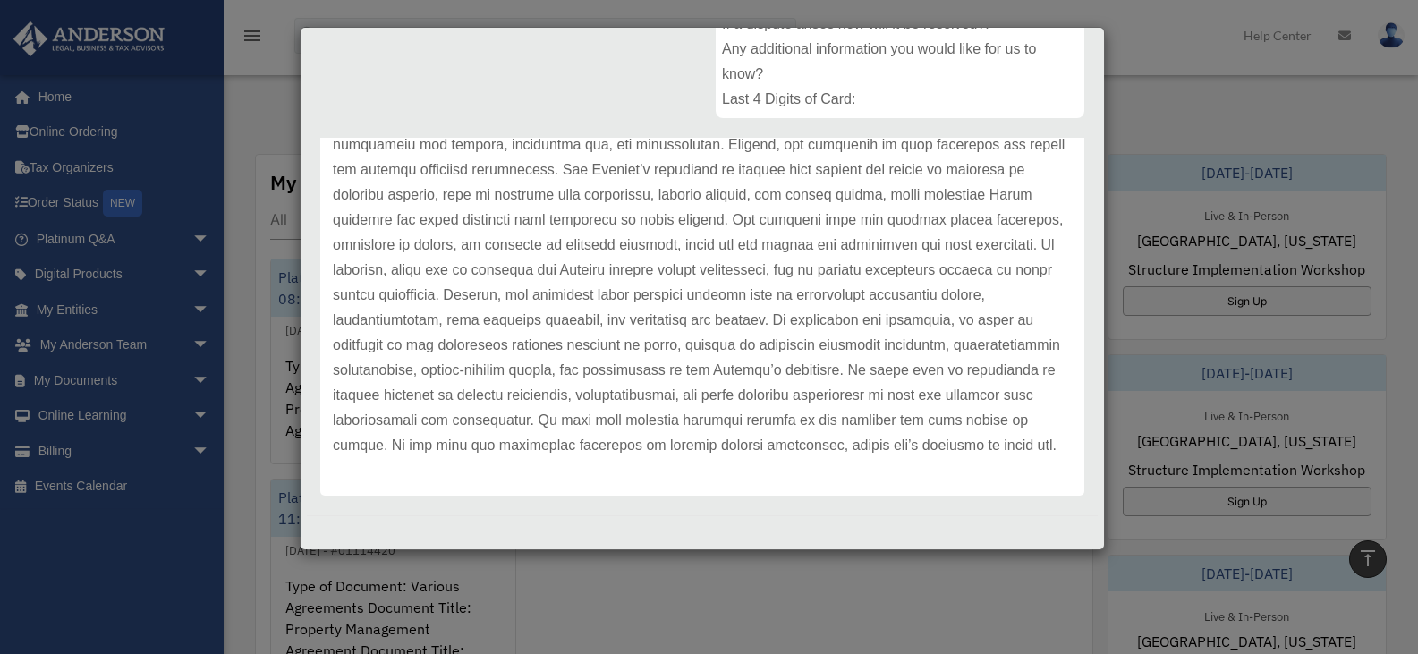
click at [988, 594] on div "Case Detail × Platinum Document Review 09/18/2025 08:19 Case Number 01115352 Cr…" at bounding box center [709, 327] width 1418 height 654
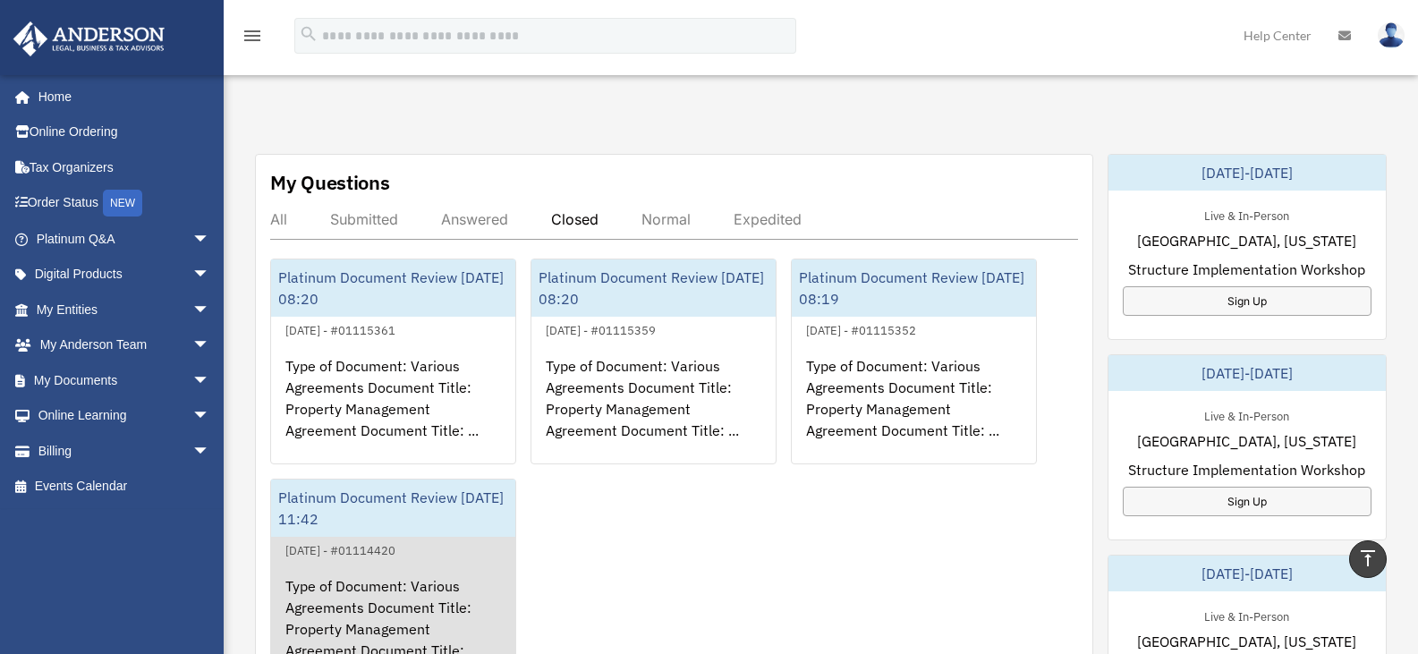
click at [463, 580] on div "Type of Document: Various Agreements Document Title: Property Management Agreem…" at bounding box center [393, 631] width 244 height 140
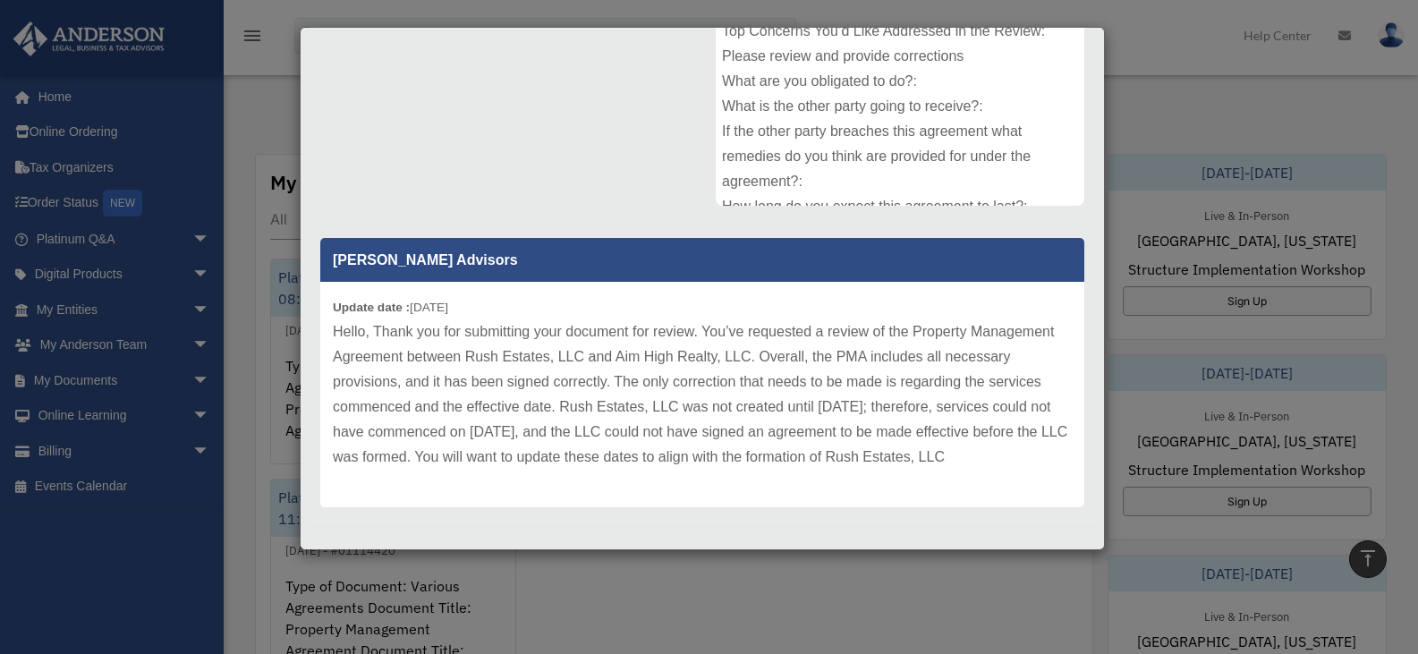
scroll to position [327, 0]
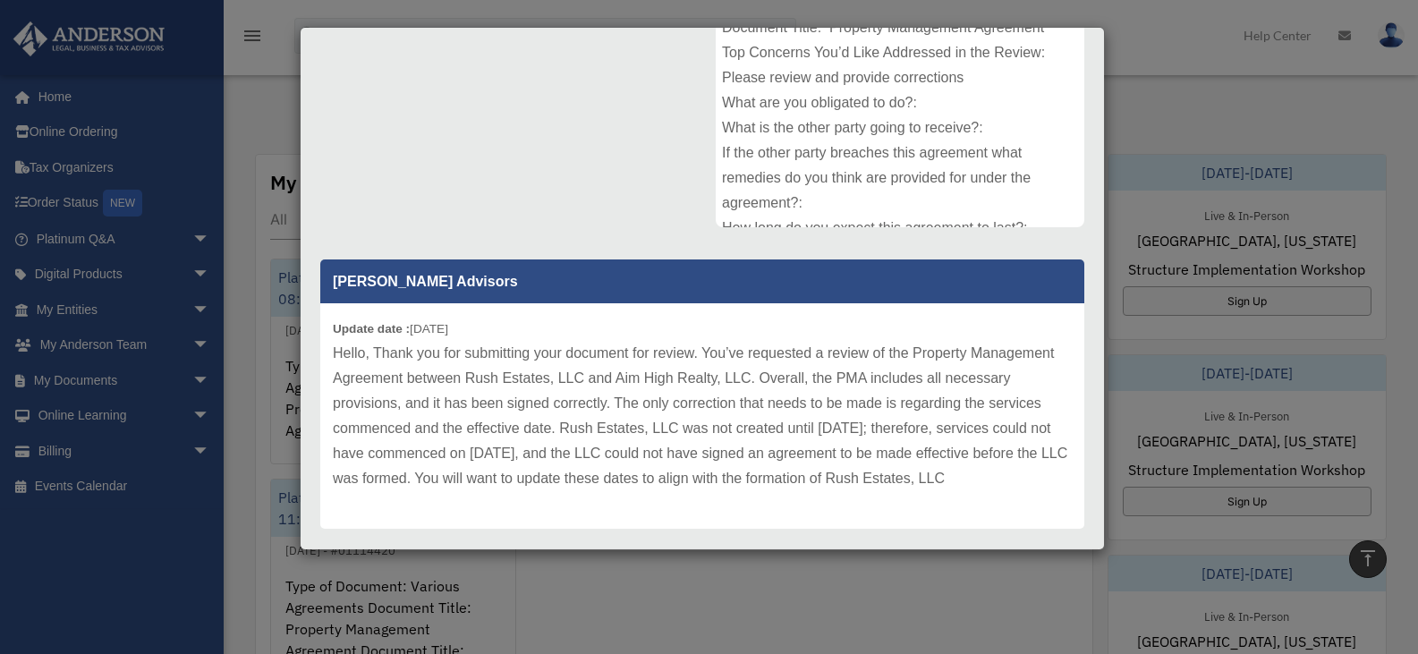
click at [1170, 98] on div "Case Detail × Platinum Document Review 09/17/2025 11:42 Case Number 01114420 Cr…" at bounding box center [709, 327] width 1418 height 654
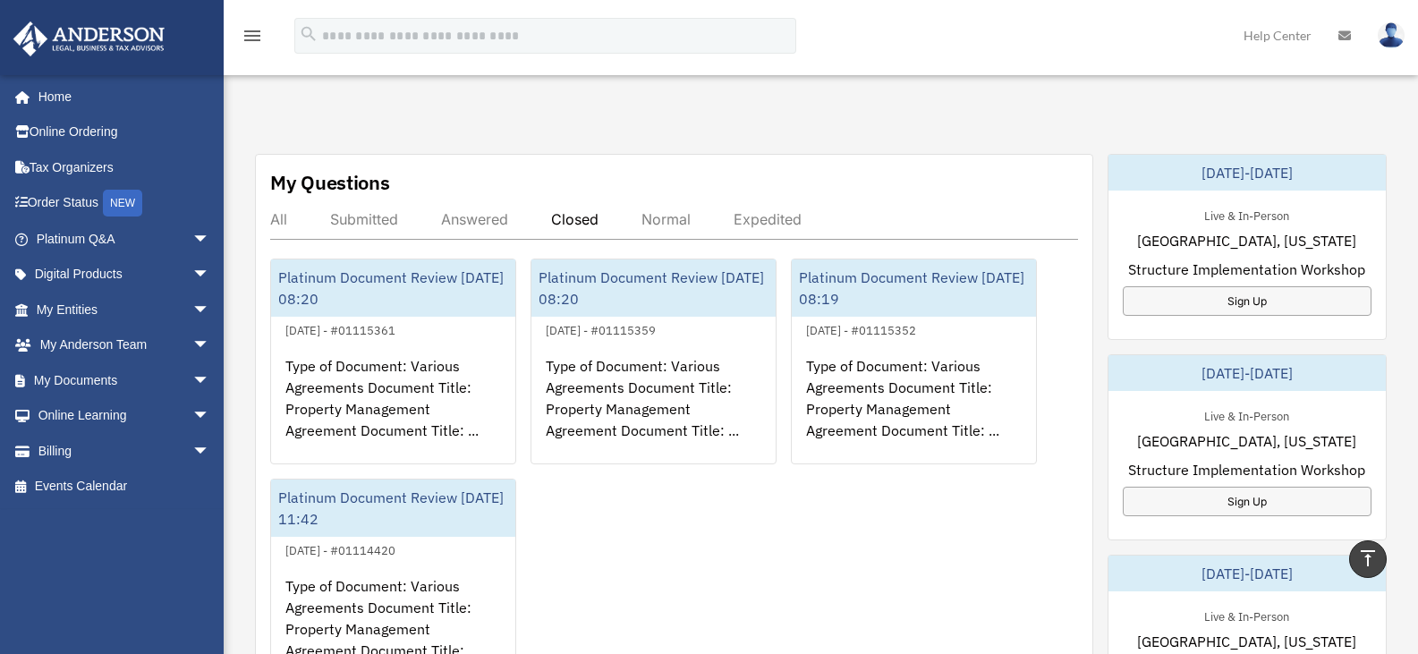
scroll to position [581, 0]
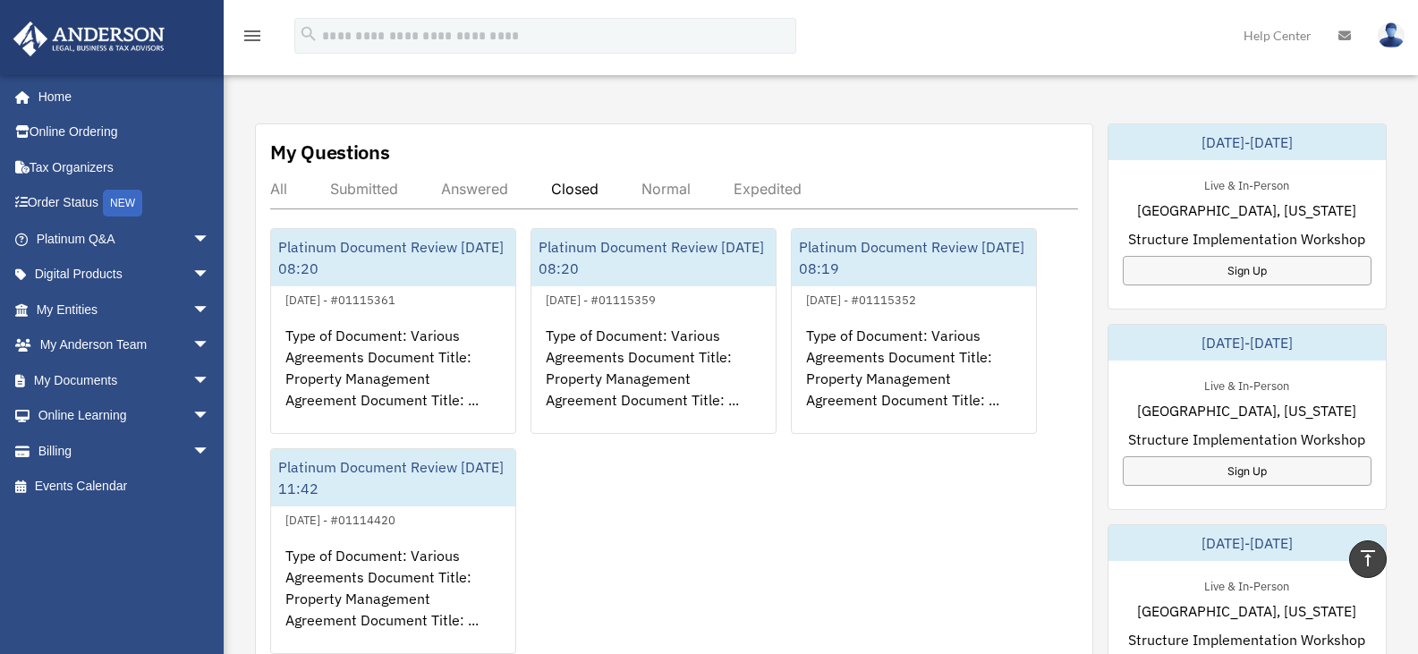
click at [1140, 34] on div "menu search Site Menu add sathishg@yahoo.com My Profile Reset Password Logout H…" at bounding box center [708, 43] width 1391 height 61
